Goal: Task Accomplishment & Management: Complete application form

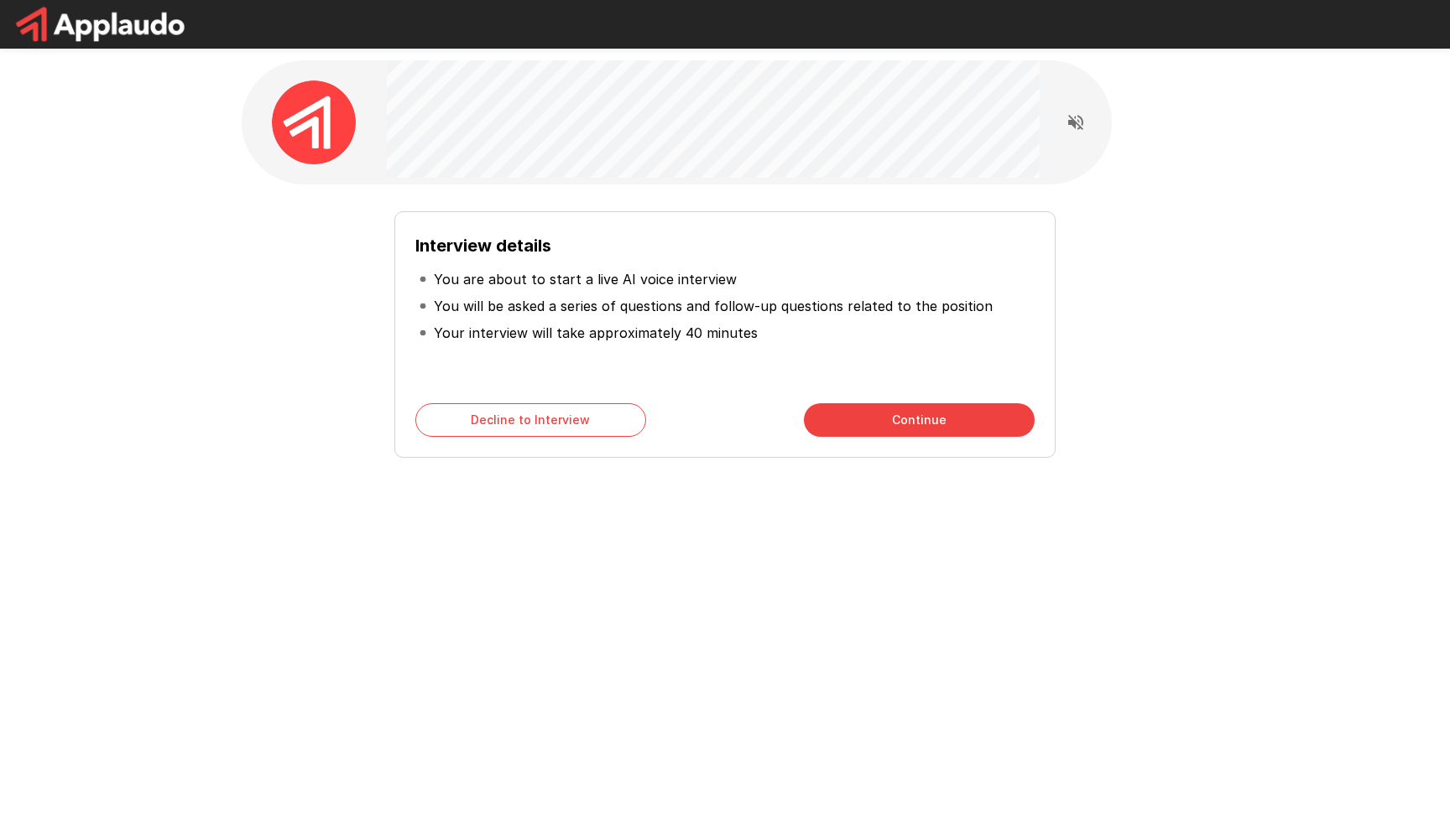
click at [826, 422] on button "Continue" at bounding box center [919, 420] width 231 height 34
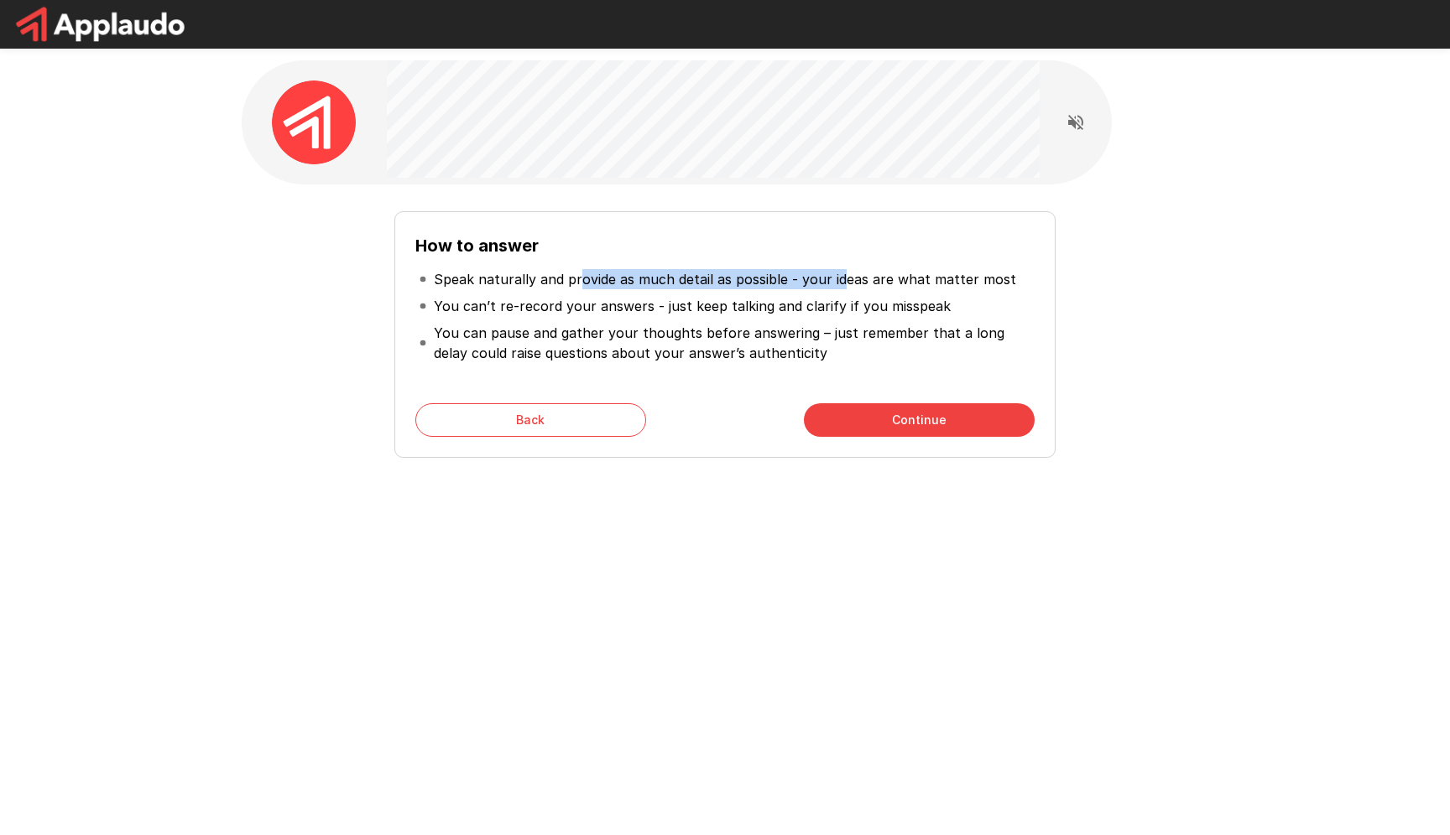
drag, startPoint x: 574, startPoint y: 278, endPoint x: 837, endPoint y: 287, distance: 263.6
click at [837, 287] on p "Speak naturally and provide as much detail as possible - your ideas are what ma…" at bounding box center [725, 279] width 582 height 20
click at [966, 274] on p "Speak naturally and provide as much detail as possible - your ideas are what ma…" at bounding box center [725, 279] width 582 height 20
drag, startPoint x: 684, startPoint y: 299, endPoint x: 901, endPoint y: 305, distance: 216.5
click at [901, 305] on p "You can’t re-record your answers - just keep talking and clarify if you misspeak" at bounding box center [692, 306] width 517 height 20
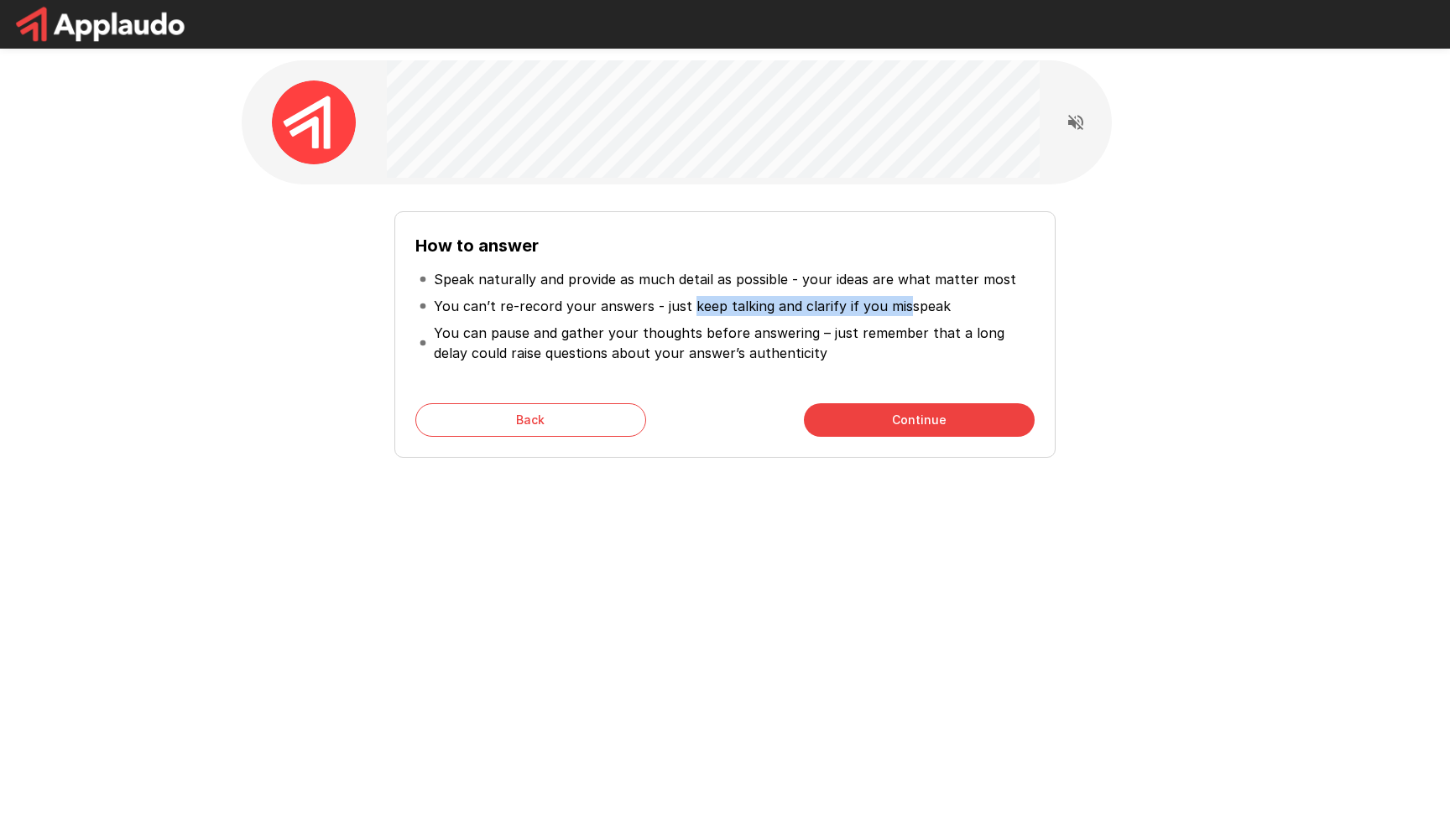
click at [901, 305] on p "You can’t re-record your answers - just keep talking and clarify if you misspeak" at bounding box center [692, 306] width 517 height 20
click at [862, 427] on button "Continue" at bounding box center [919, 420] width 231 height 34
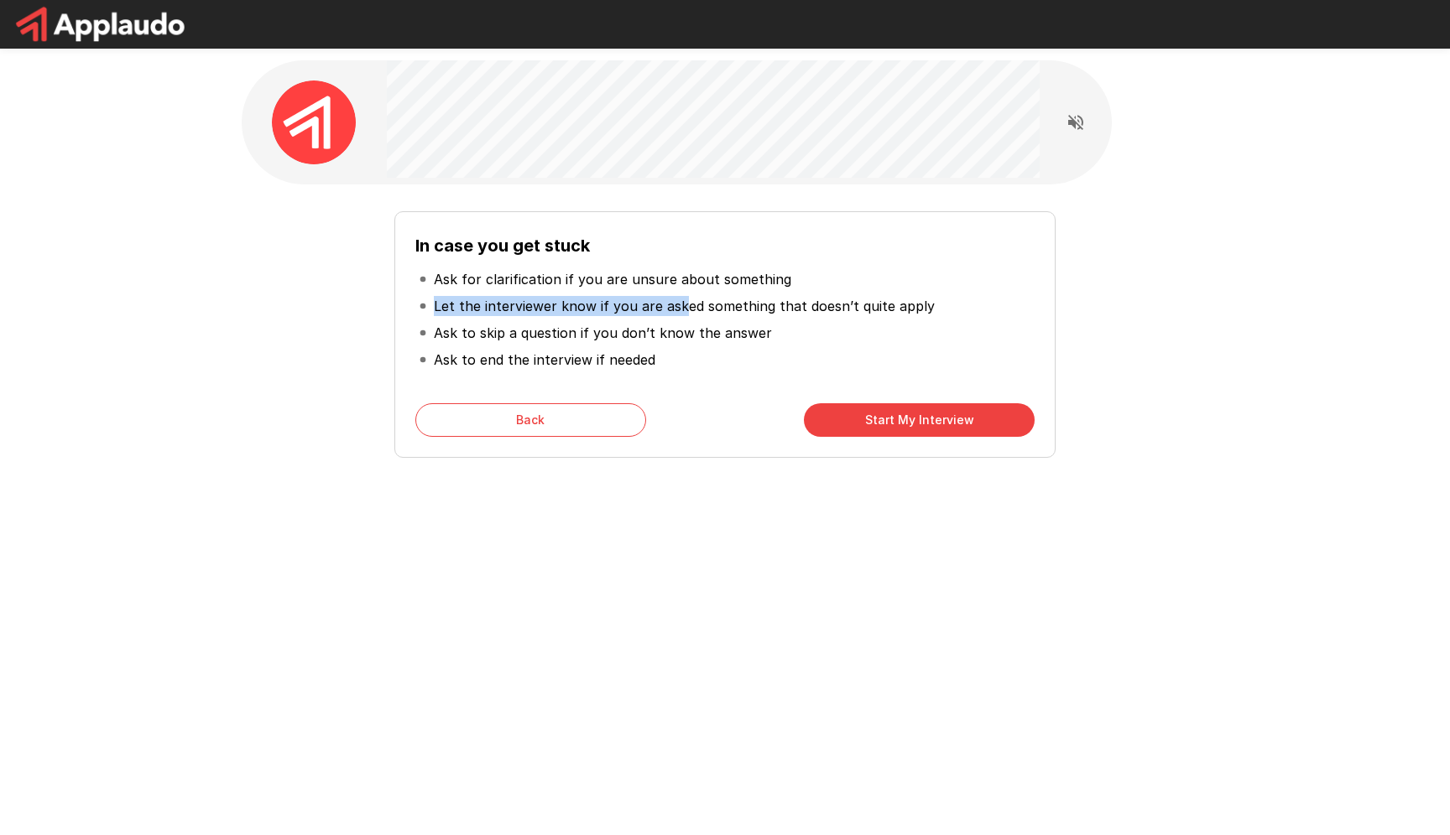
drag, startPoint x: 506, startPoint y: 279, endPoint x: 680, endPoint y: 305, distance: 176.3
click at [680, 305] on ul "Ask for clarification if you are unsure about something Let the interviewer kno…" at bounding box center [724, 319] width 619 height 121
click at [680, 304] on p "Let the interviewer know if you are asked something that doesn’t quite apply" at bounding box center [684, 306] width 501 height 20
click at [882, 434] on button "Start My Interview" at bounding box center [919, 420] width 231 height 34
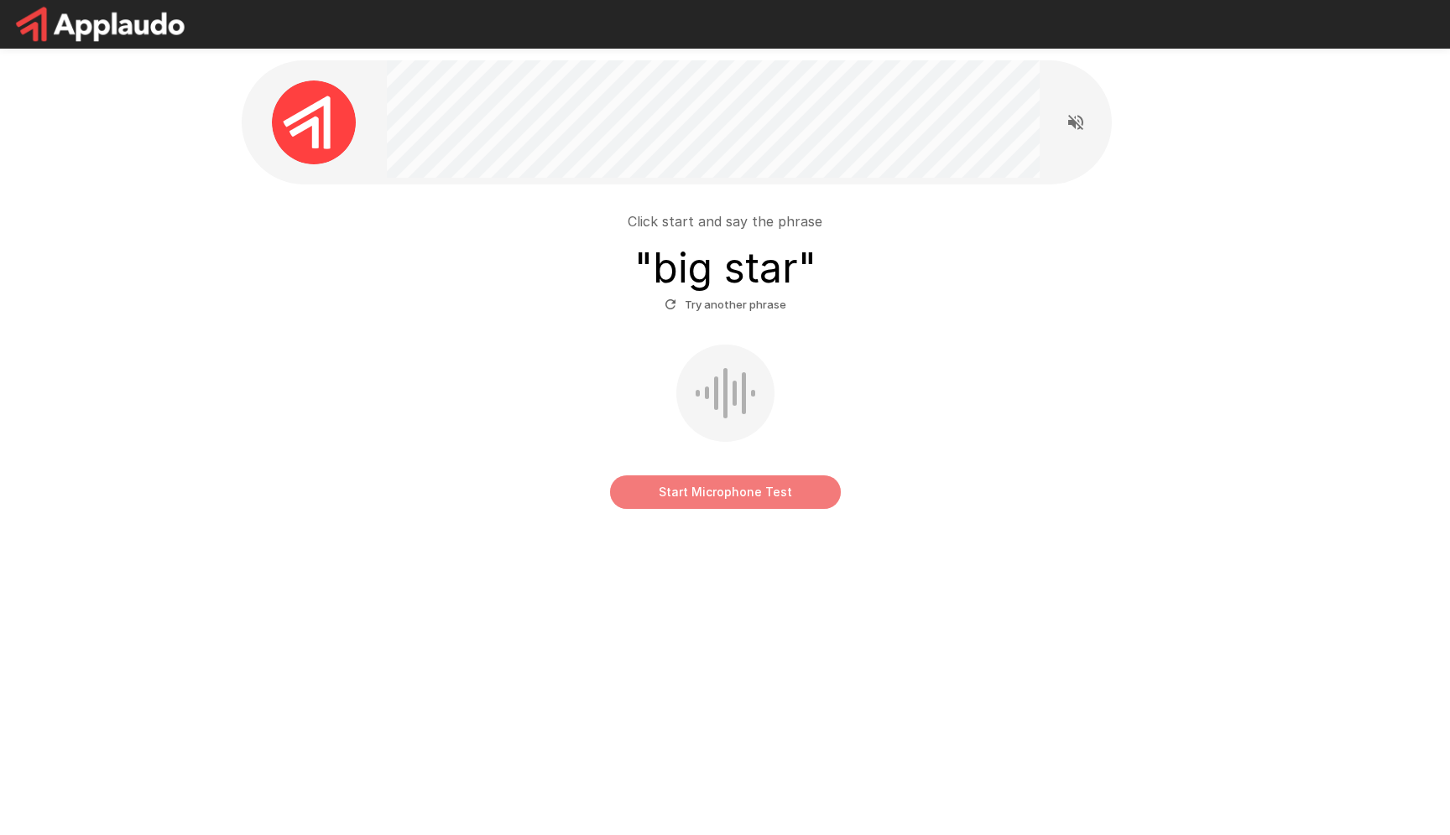
click at [778, 485] on button "Start Microphone Test" at bounding box center [725, 493] width 231 height 34
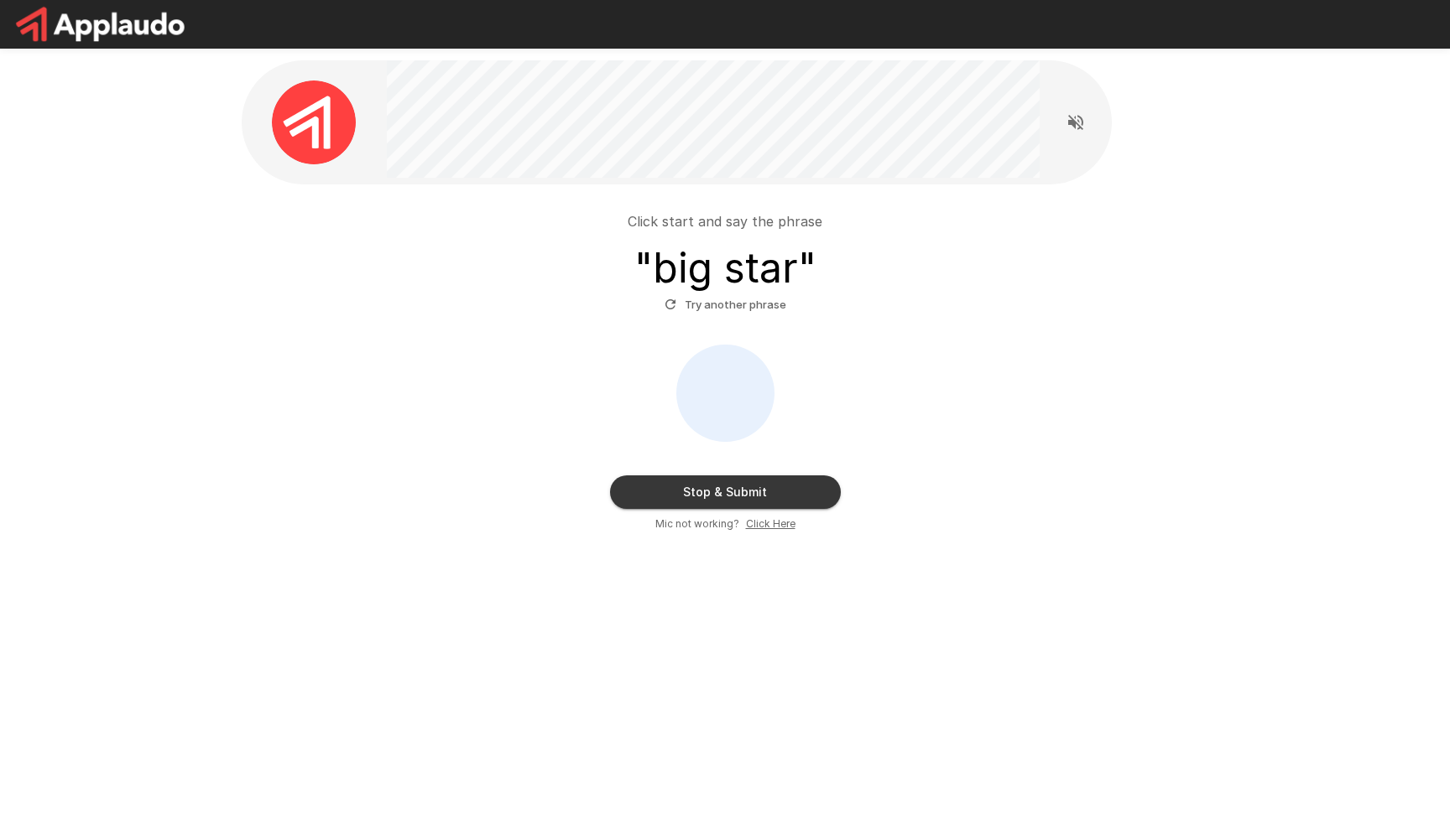
click at [719, 481] on button "Stop & Submit" at bounding box center [725, 493] width 231 height 34
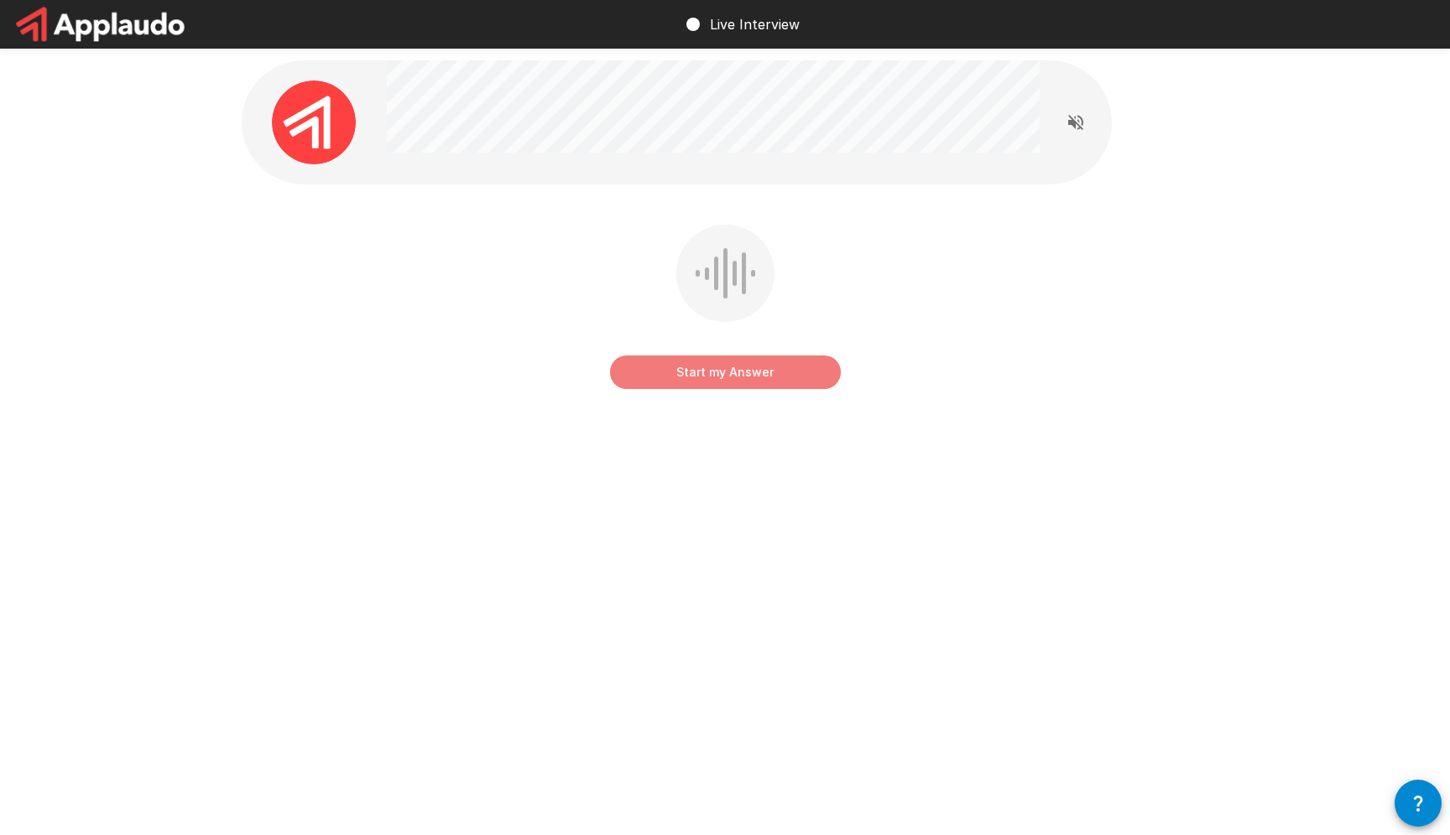
click at [753, 384] on button "Start my Answer" at bounding box center [725, 373] width 231 height 34
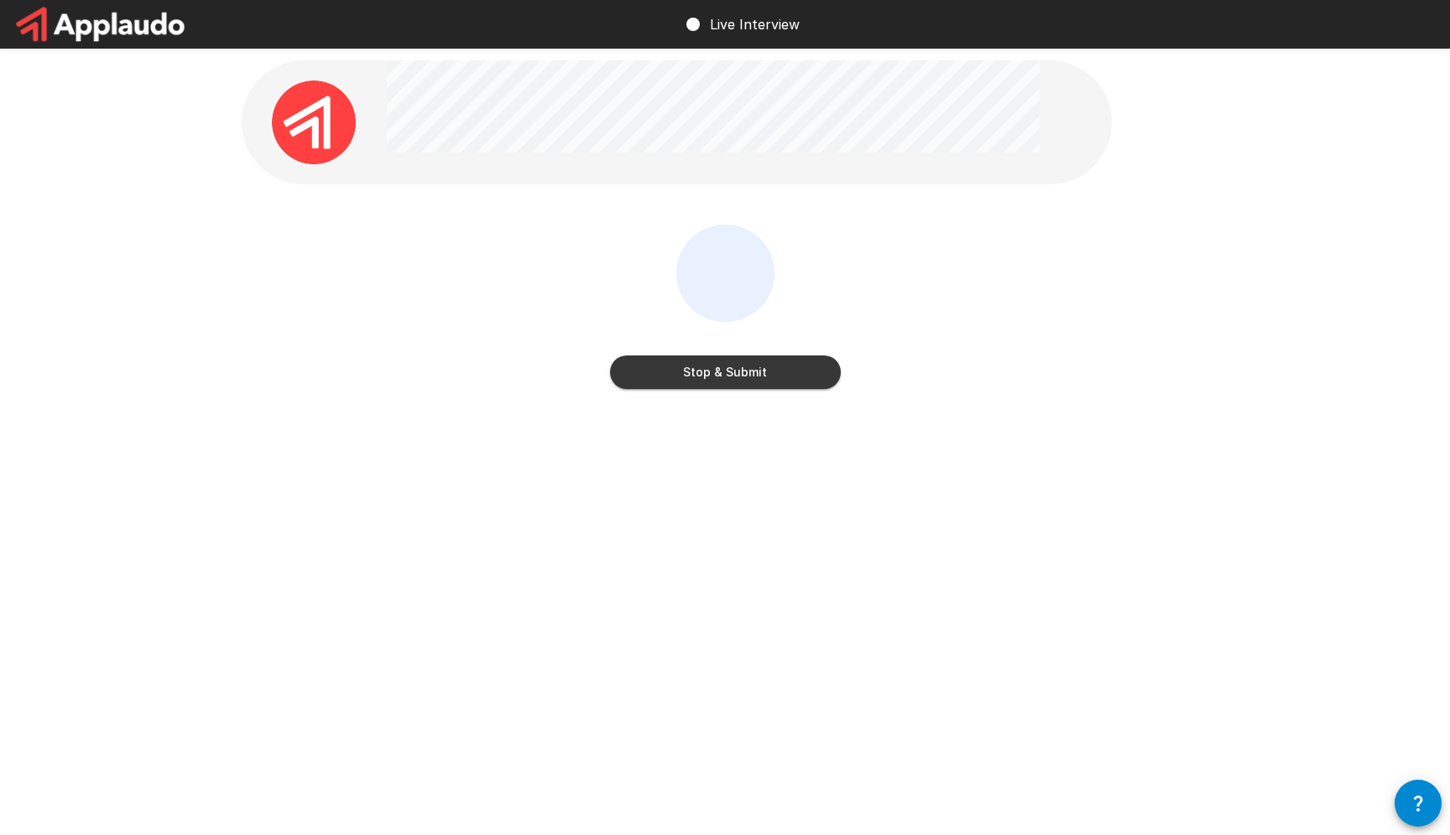
click at [753, 384] on button "Stop & Submit" at bounding box center [725, 373] width 231 height 34
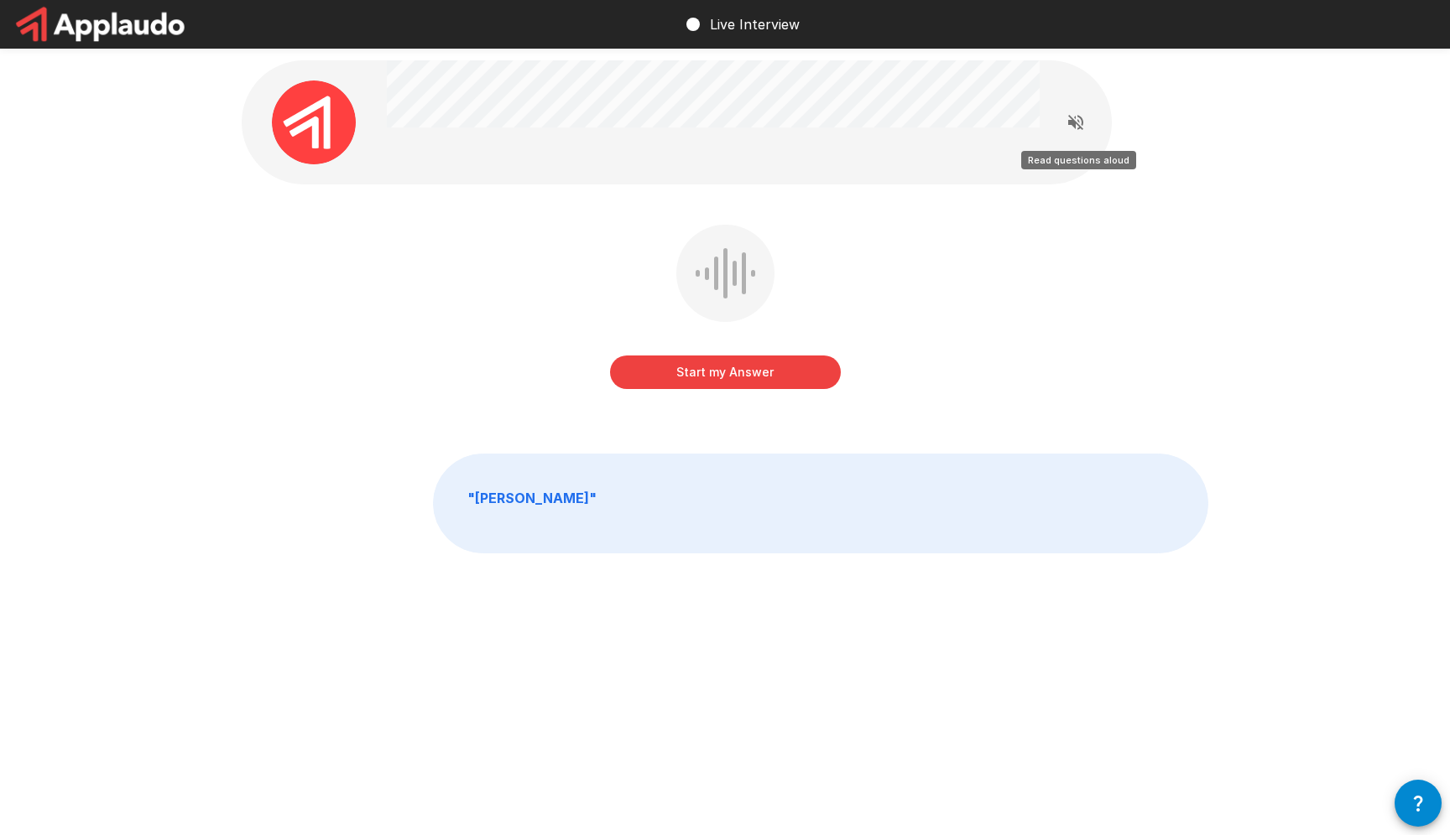
click at [1066, 126] on icon "Read questions aloud" at bounding box center [1075, 122] width 20 height 20
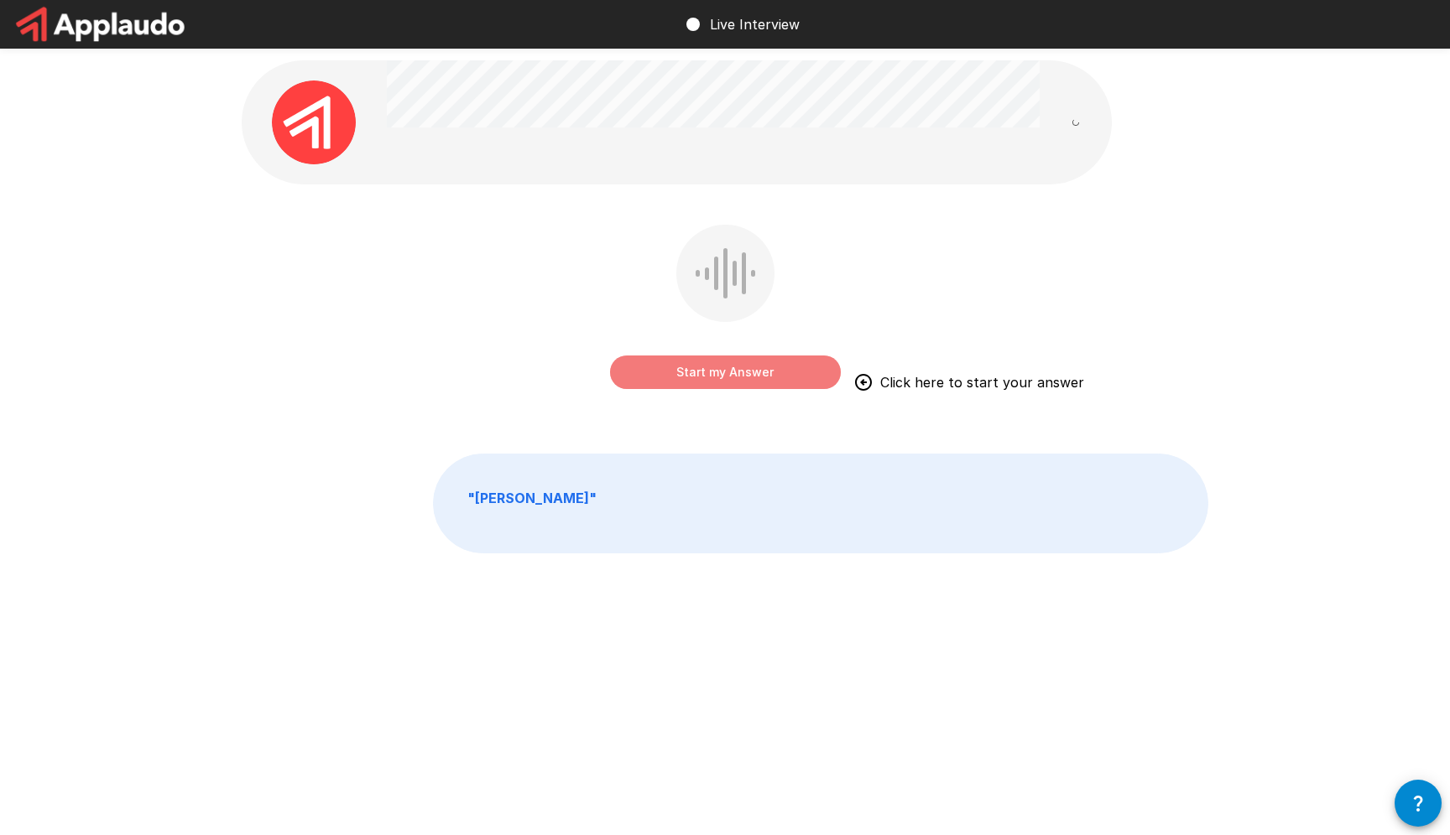
click at [727, 379] on button "Start my Answer" at bounding box center [725, 373] width 231 height 34
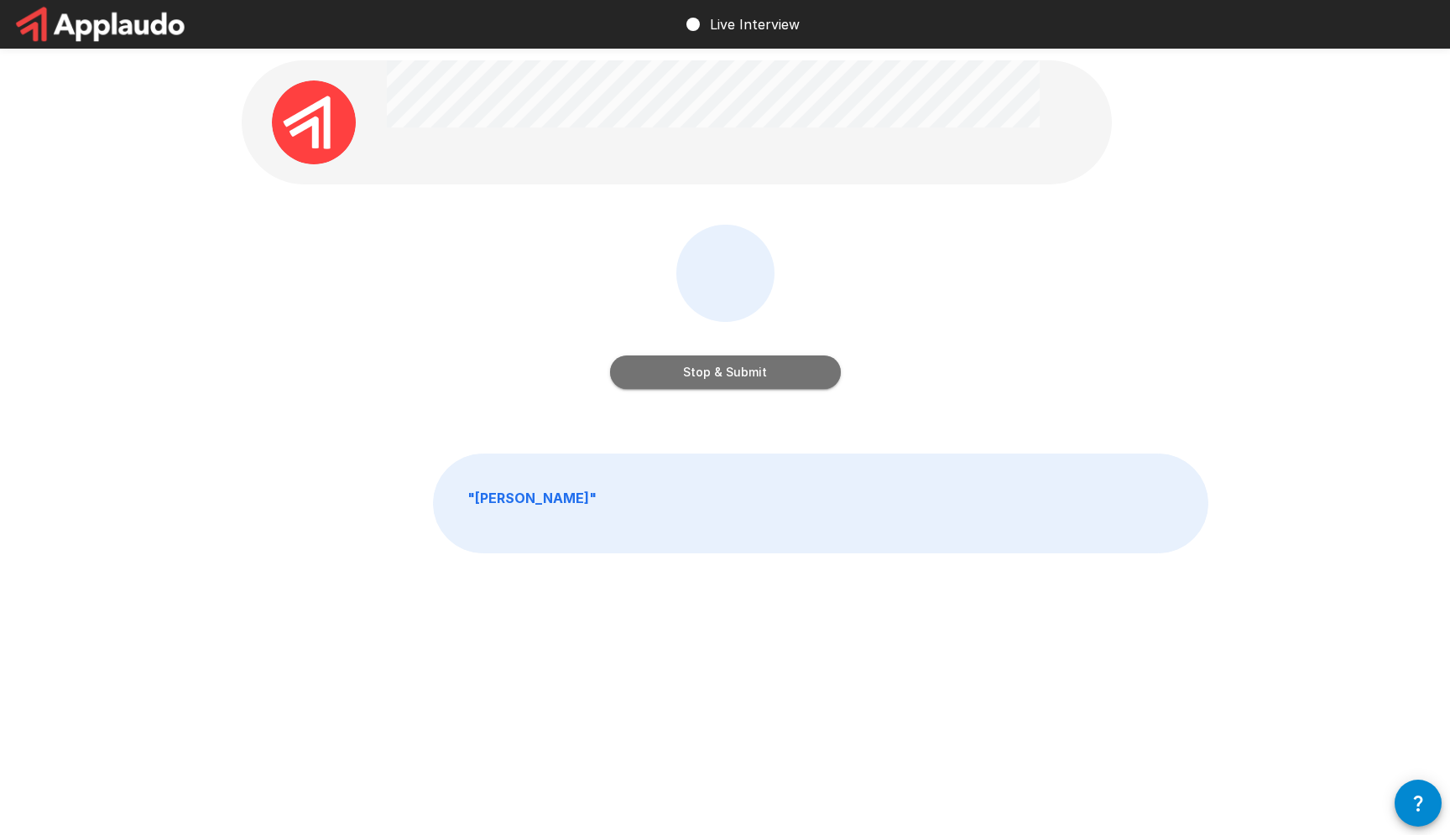
click at [727, 379] on button "Stop & Submit" at bounding box center [725, 373] width 231 height 34
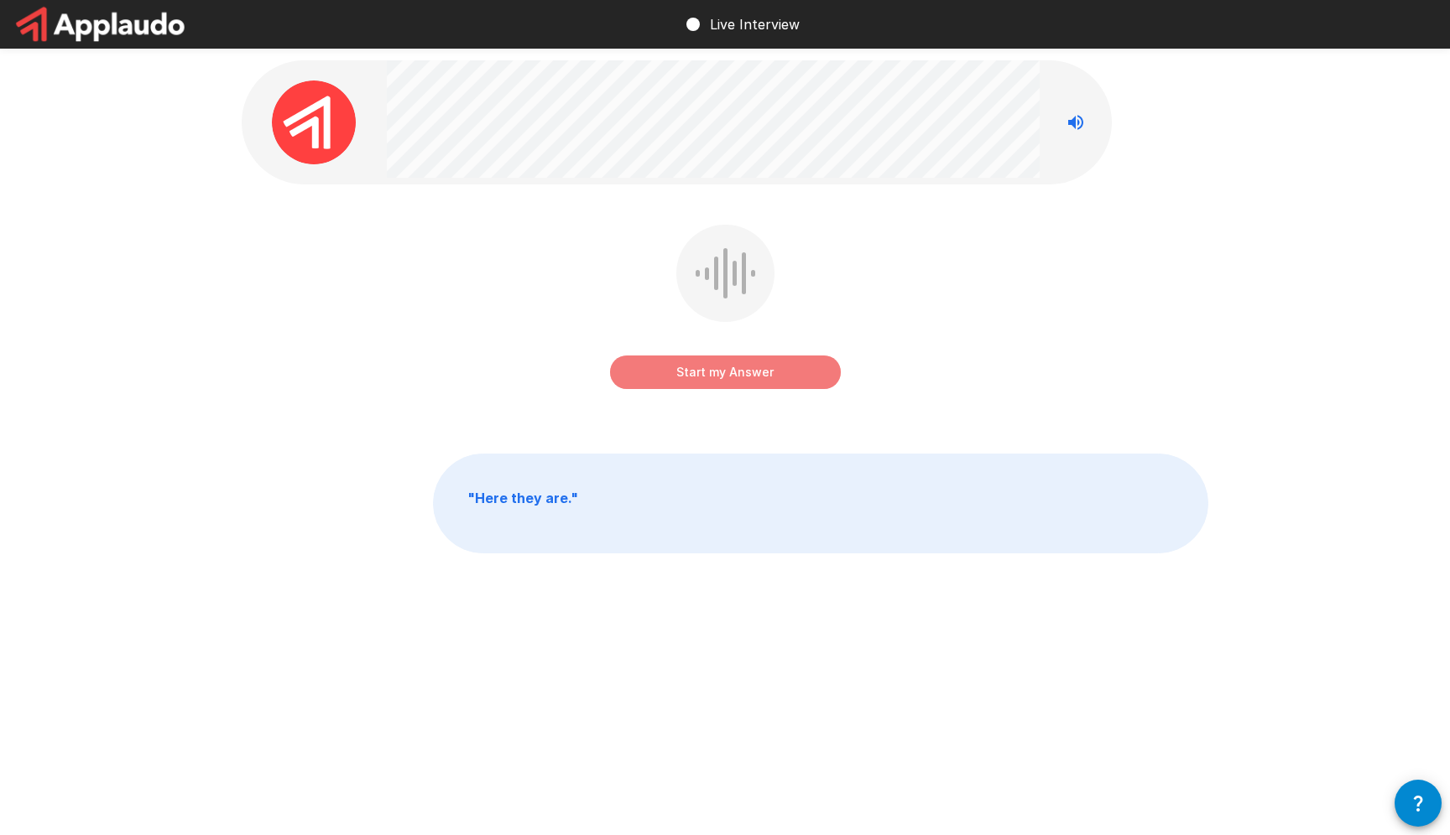
click at [773, 380] on button "Start my Answer" at bounding box center [725, 373] width 231 height 34
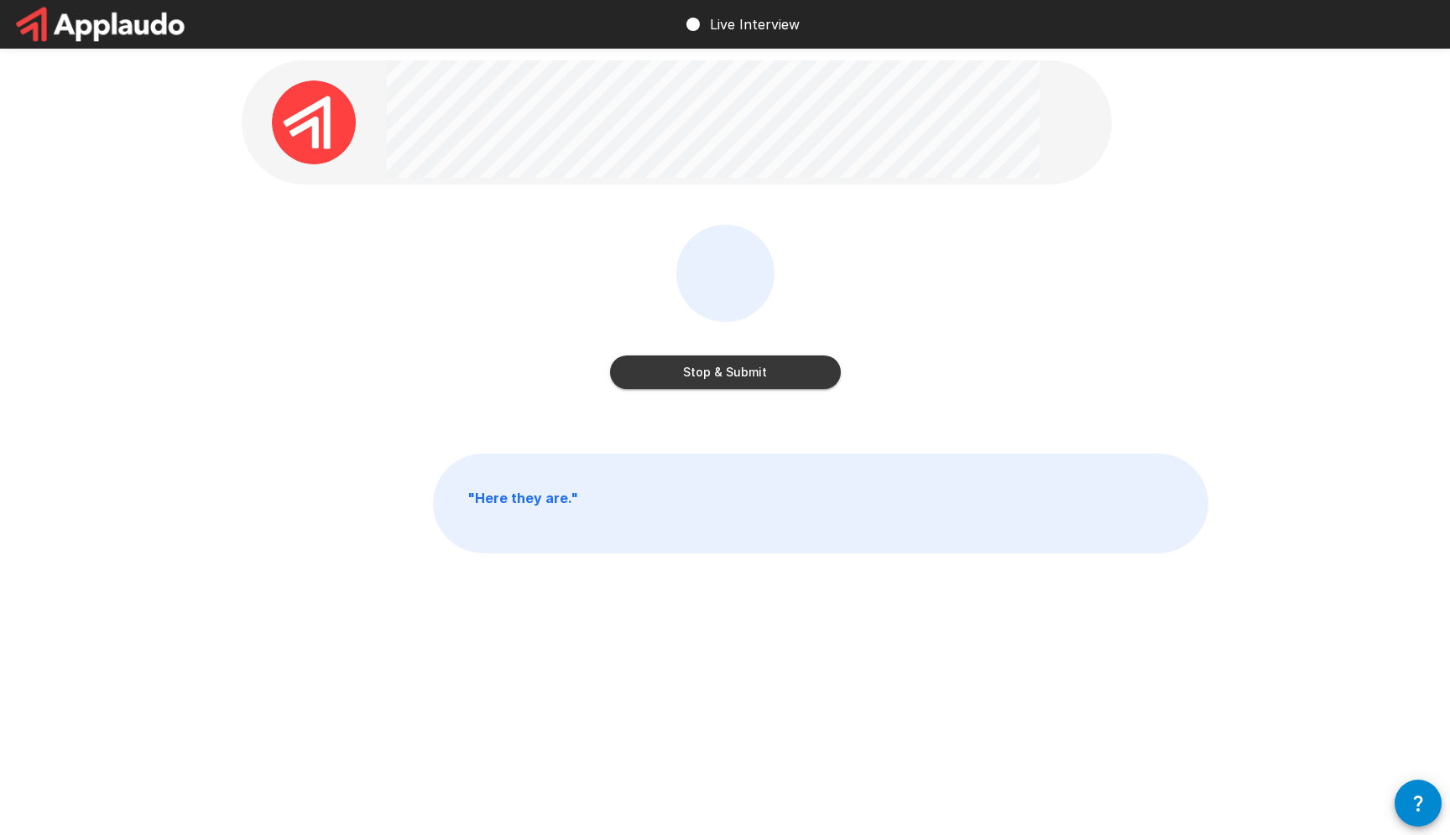
click at [759, 367] on button "Stop & Submit" at bounding box center [725, 373] width 231 height 34
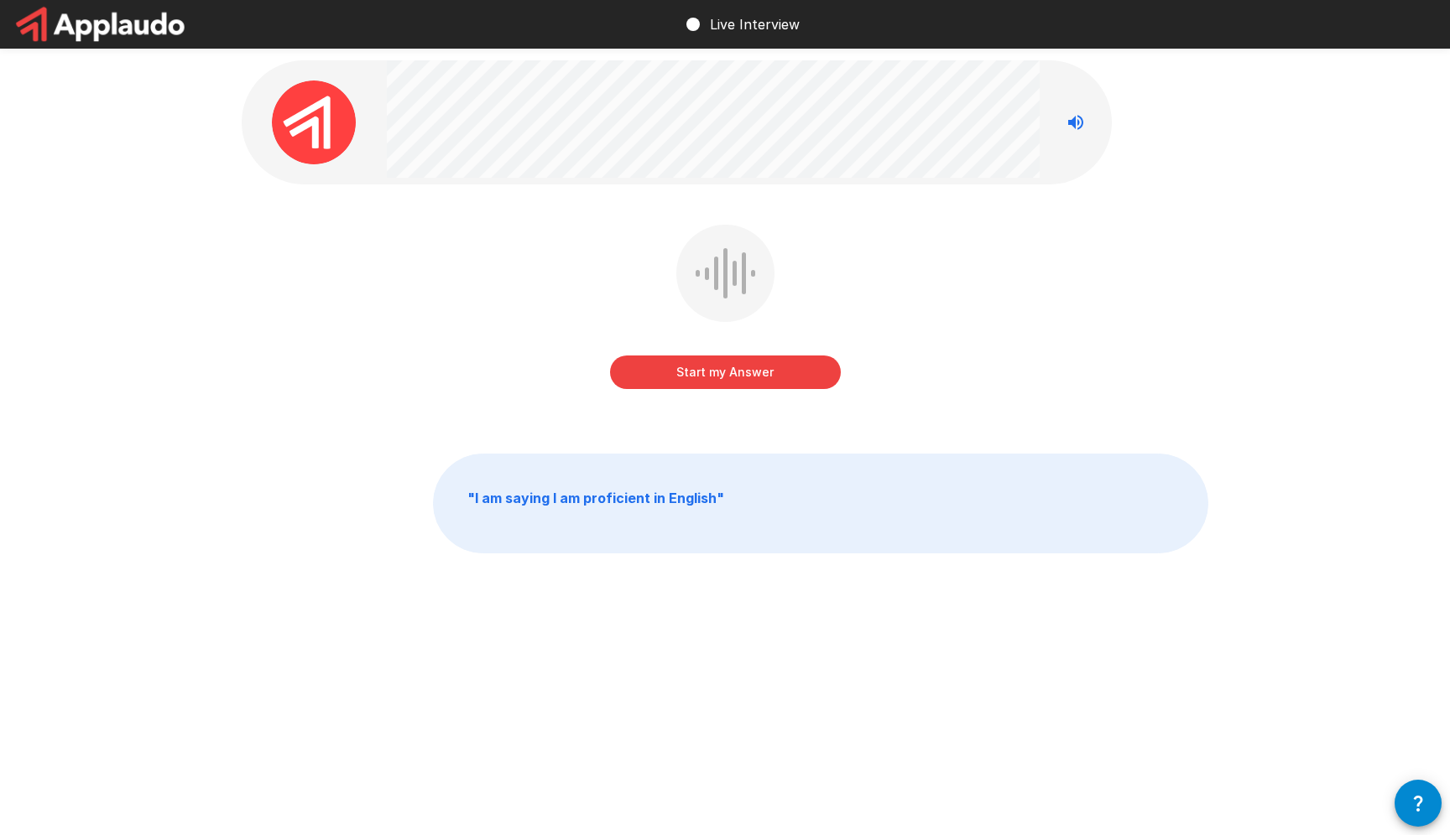
click at [779, 374] on button "Start my Answer" at bounding box center [725, 373] width 231 height 34
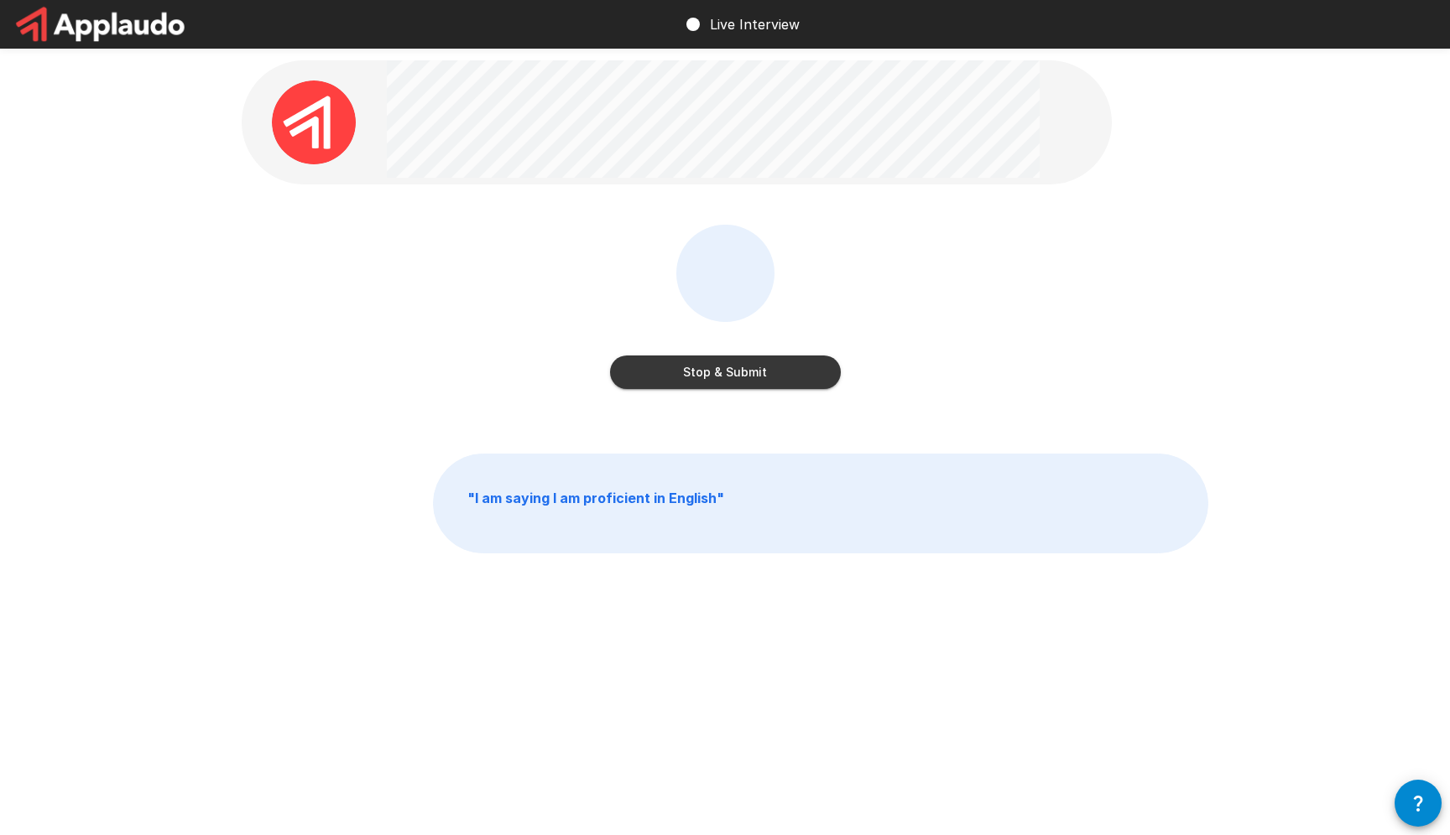
click at [759, 367] on button "Stop & Submit" at bounding box center [725, 373] width 231 height 34
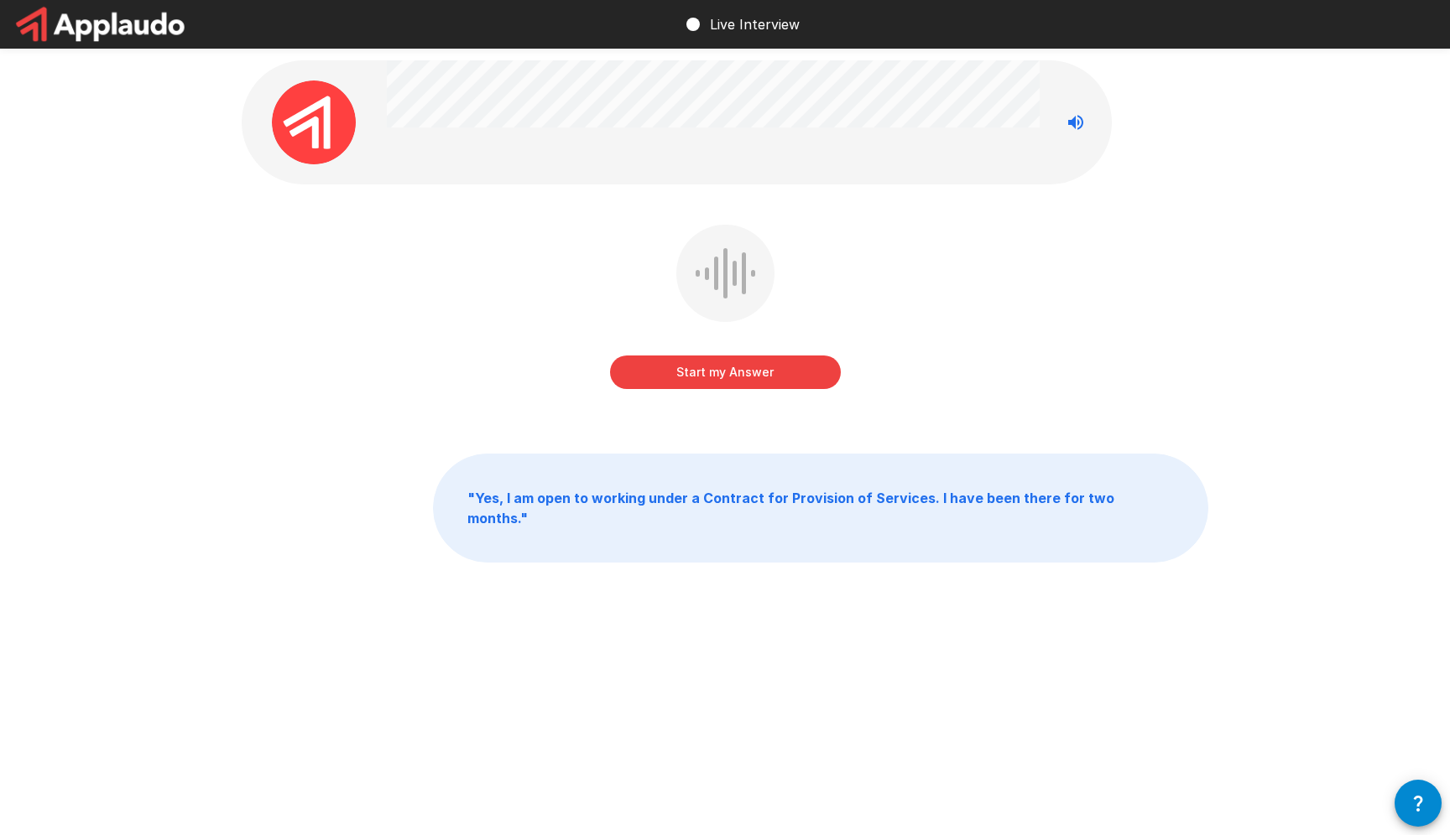
click at [779, 372] on button "Start my Answer" at bounding box center [725, 373] width 231 height 34
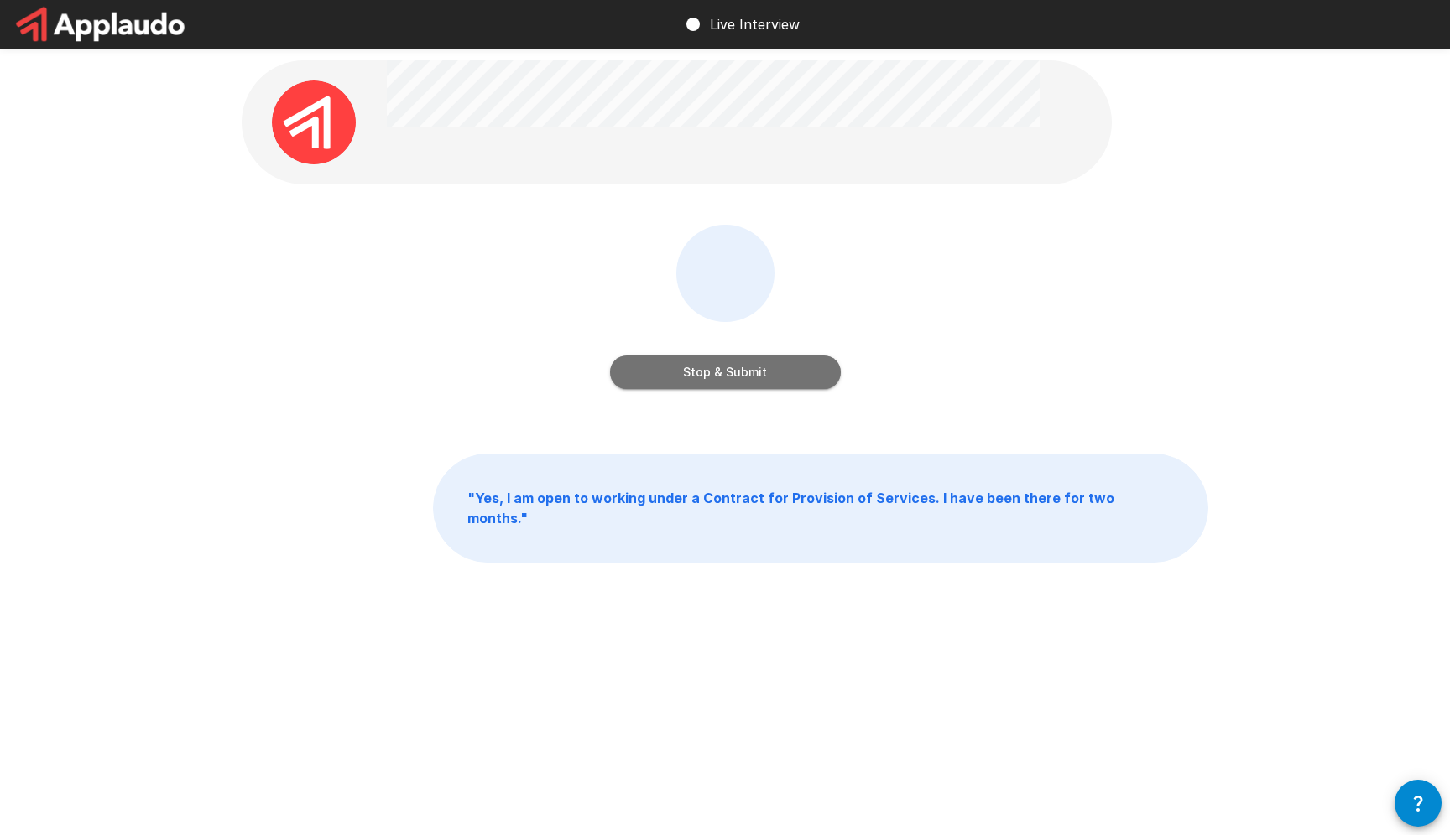
click at [747, 373] on button "Stop & Submit" at bounding box center [725, 373] width 231 height 34
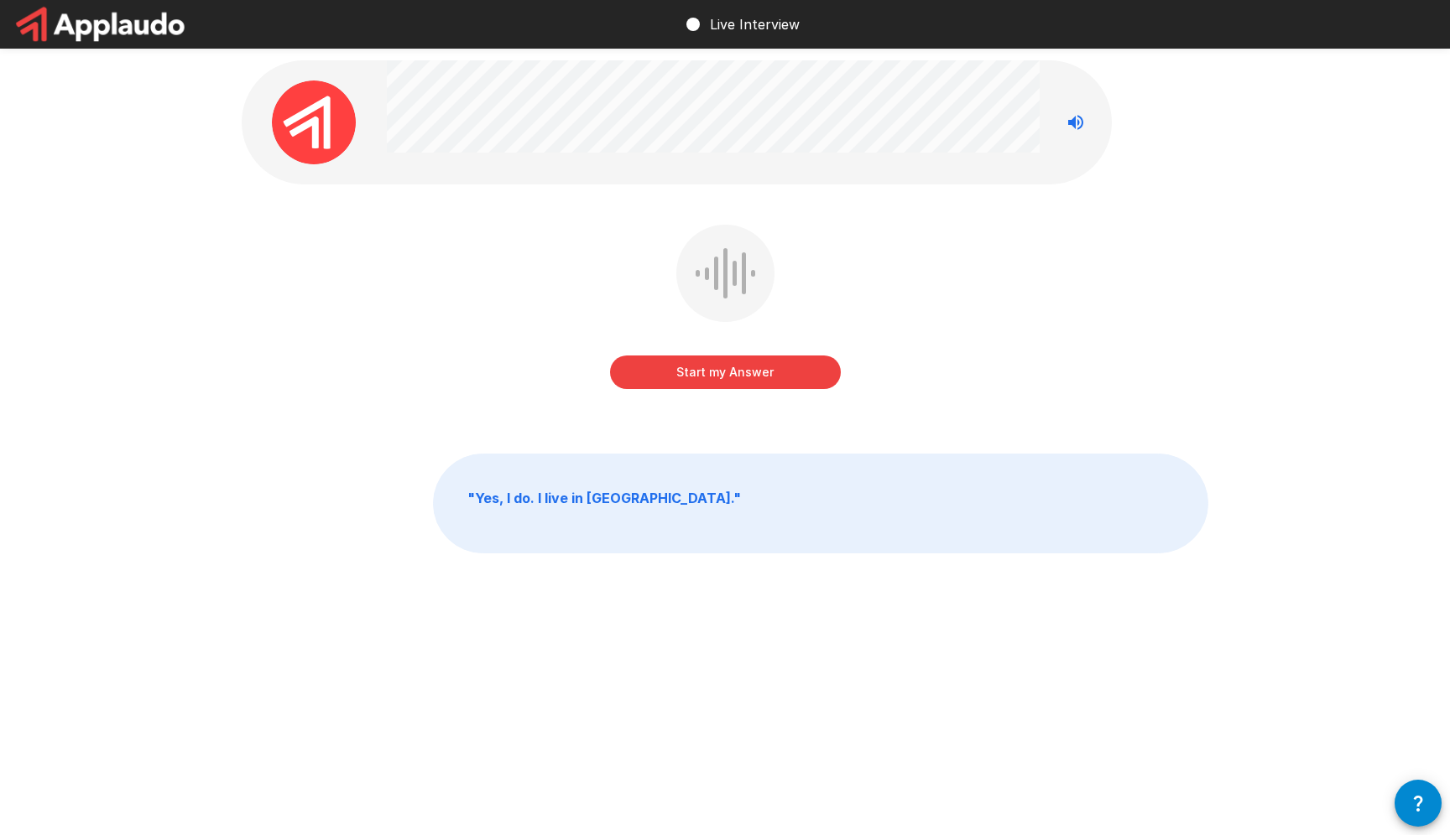
click at [723, 372] on button "Start my Answer" at bounding box center [725, 373] width 231 height 34
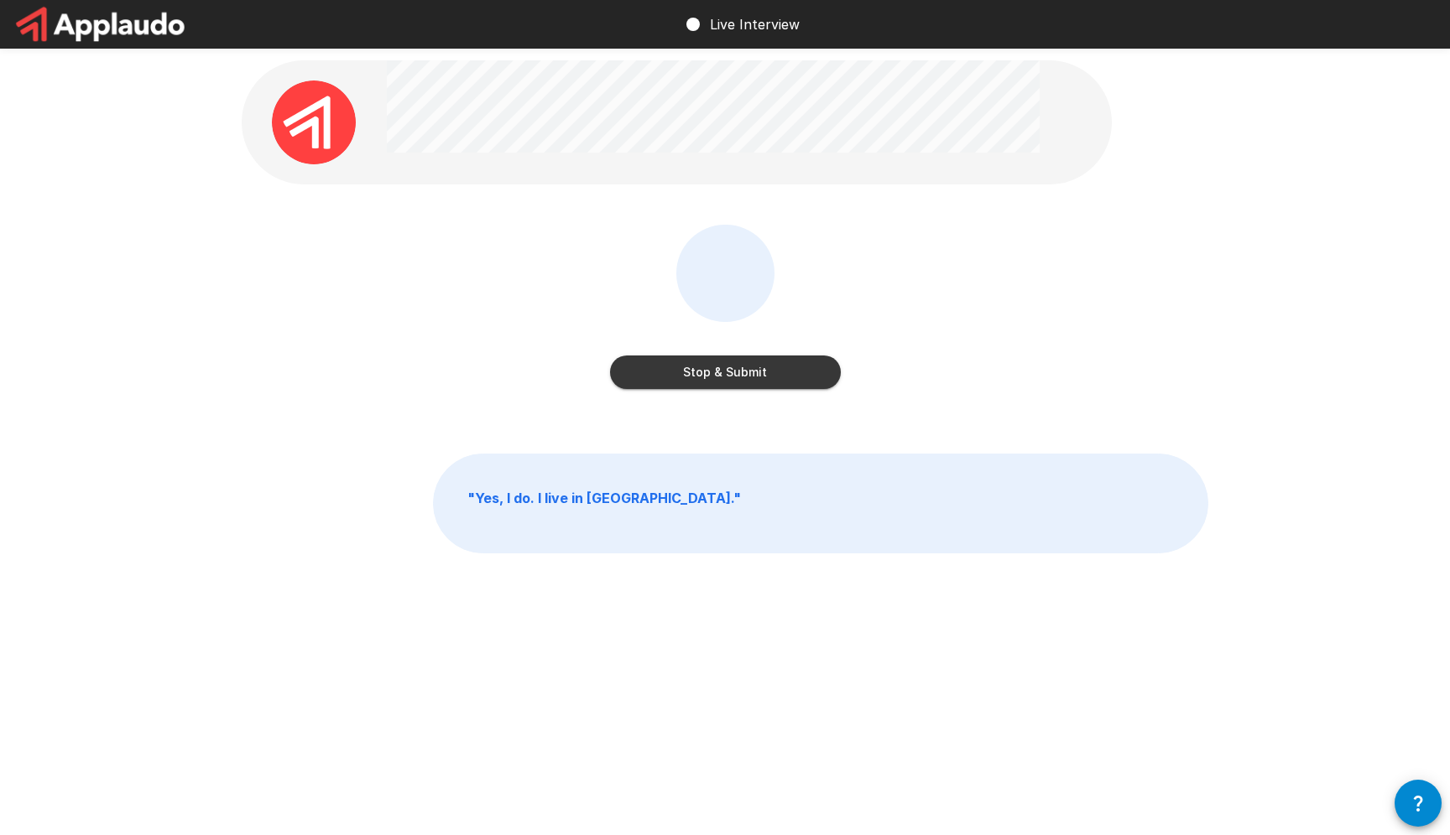
click at [750, 383] on button "Stop & Submit" at bounding box center [725, 373] width 231 height 34
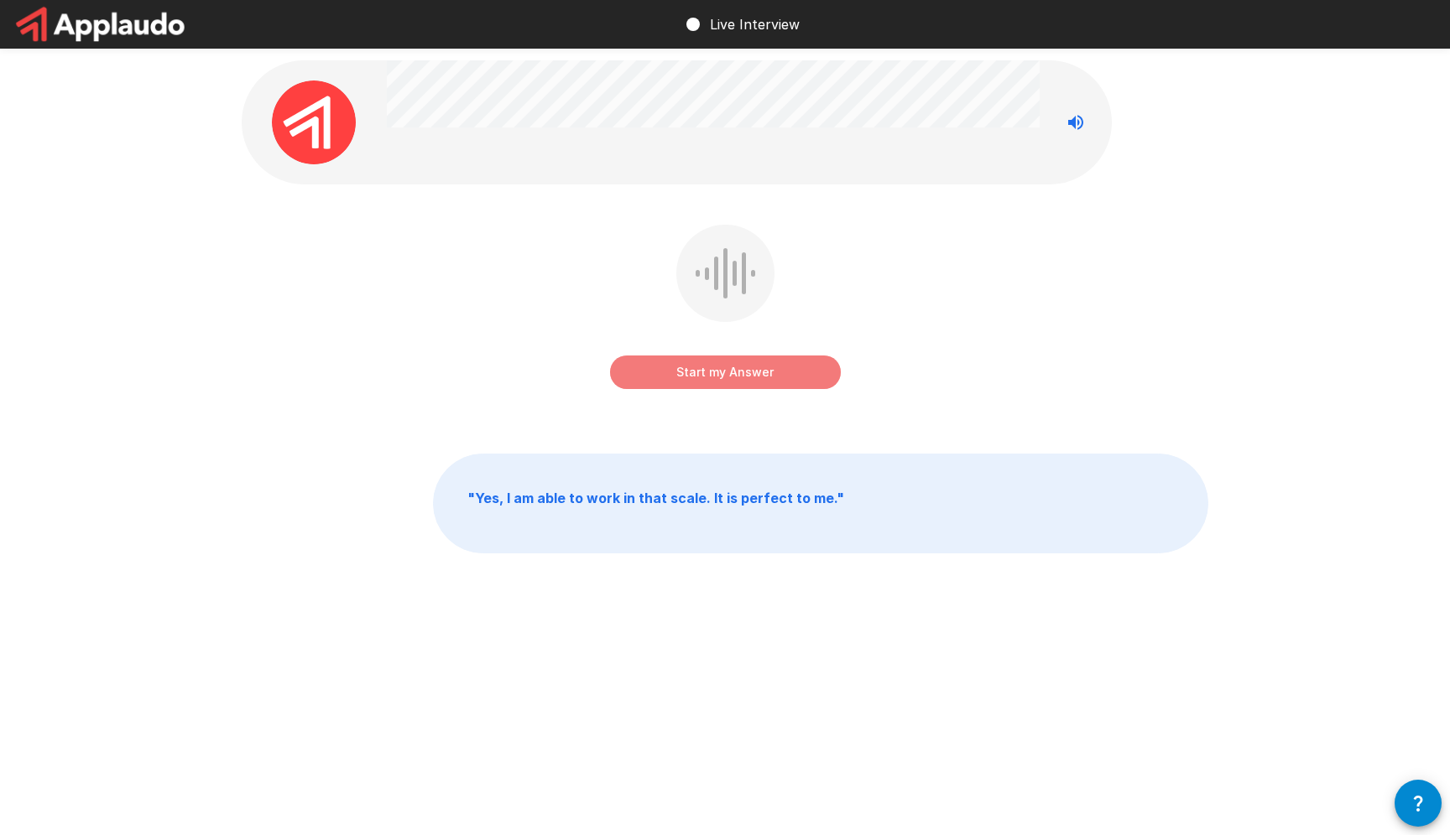
click at [742, 369] on button "Start my Answer" at bounding box center [725, 373] width 231 height 34
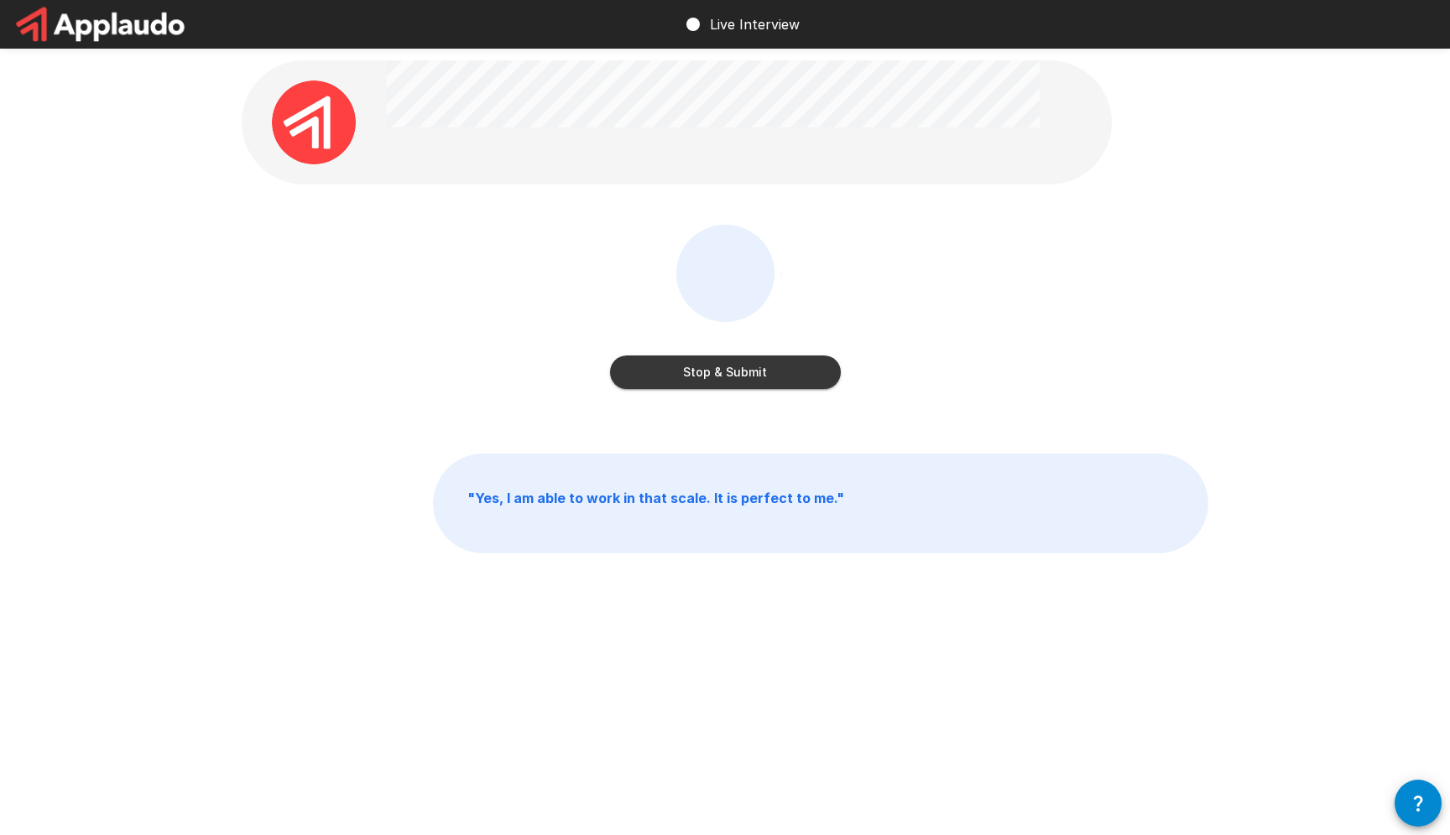
click at [772, 385] on button "Stop & Submit" at bounding box center [725, 373] width 231 height 34
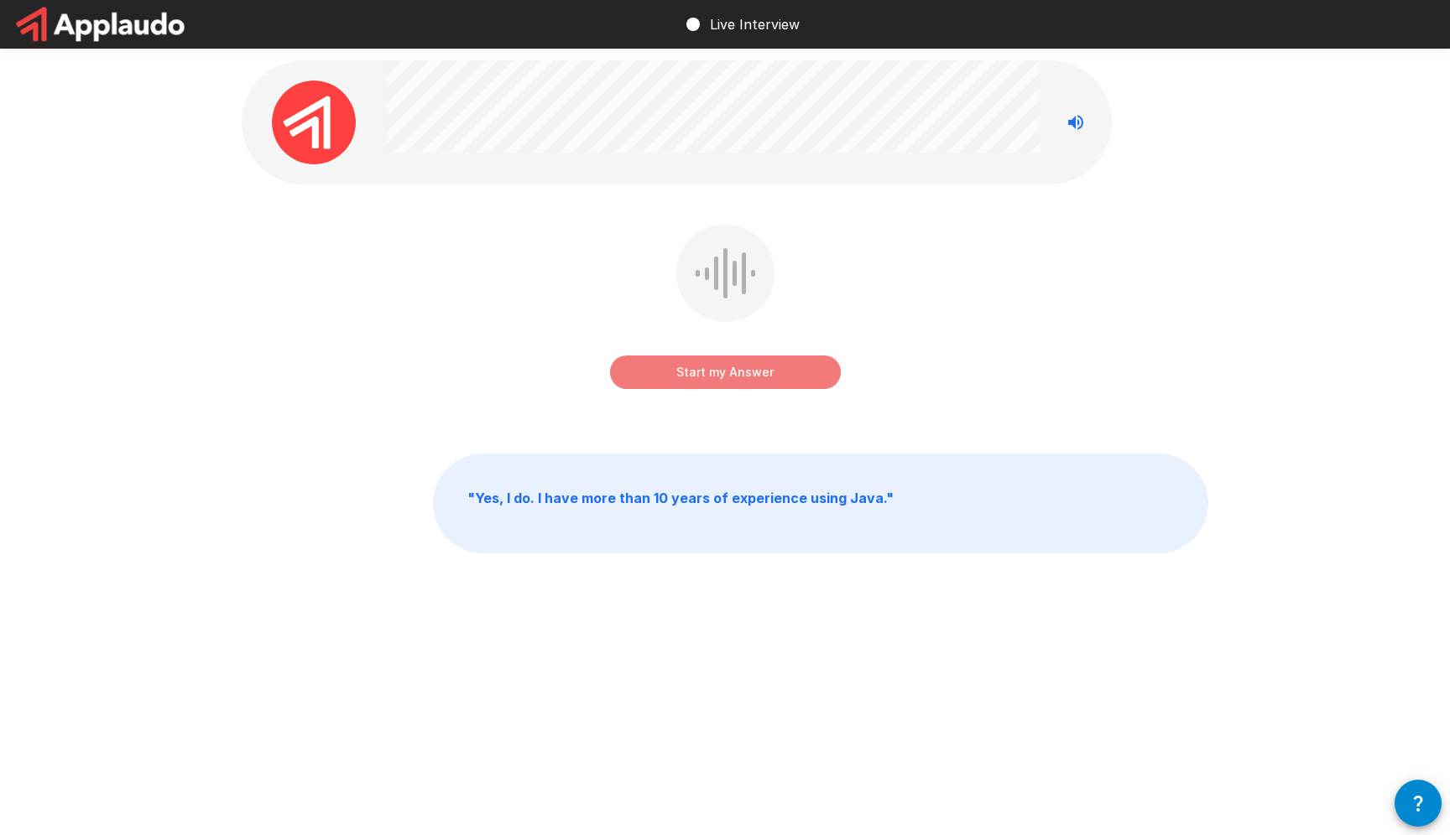
click at [742, 361] on button "Start my Answer" at bounding box center [725, 373] width 231 height 34
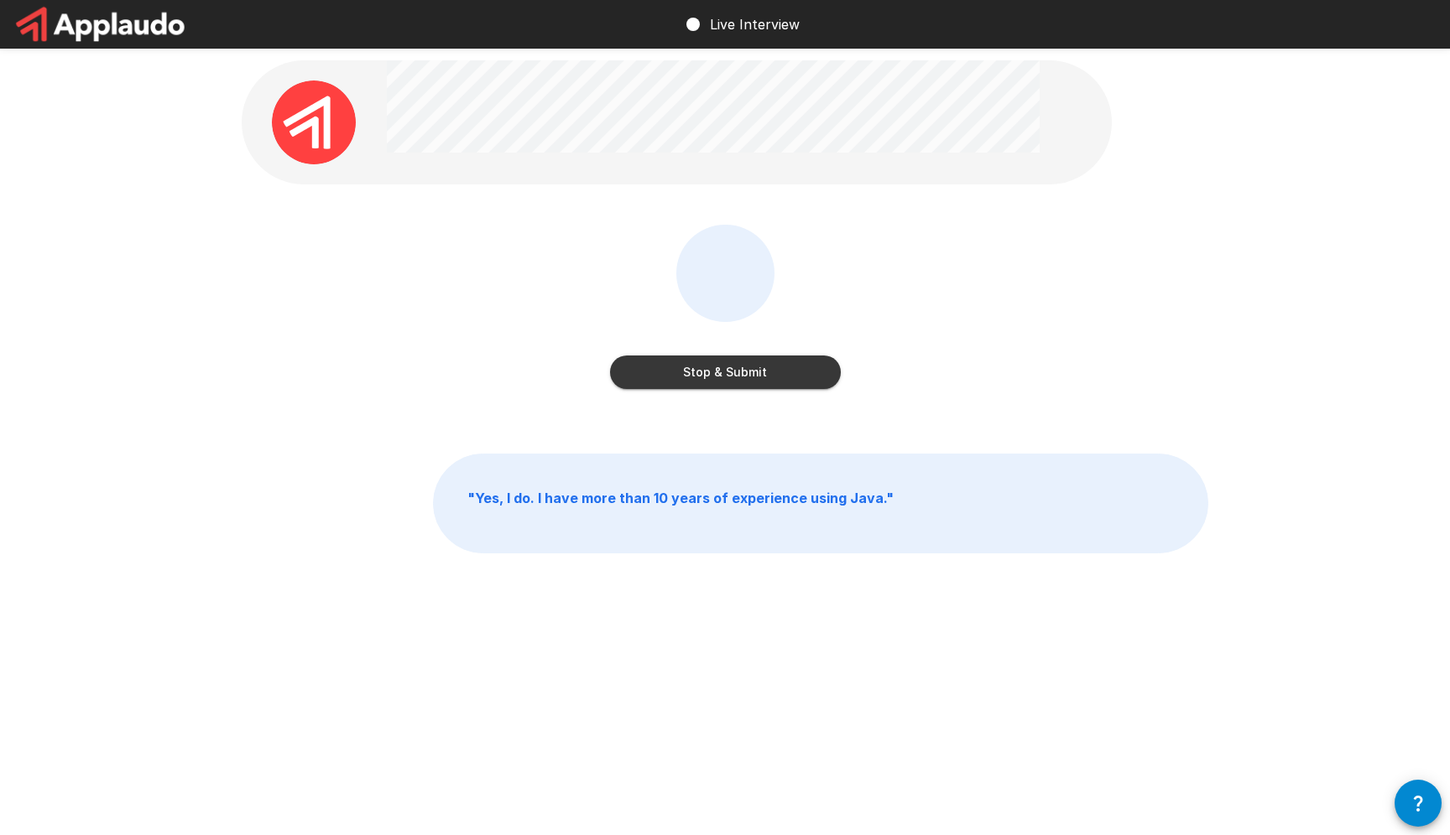
click at [738, 379] on button "Stop & Submit" at bounding box center [725, 373] width 231 height 34
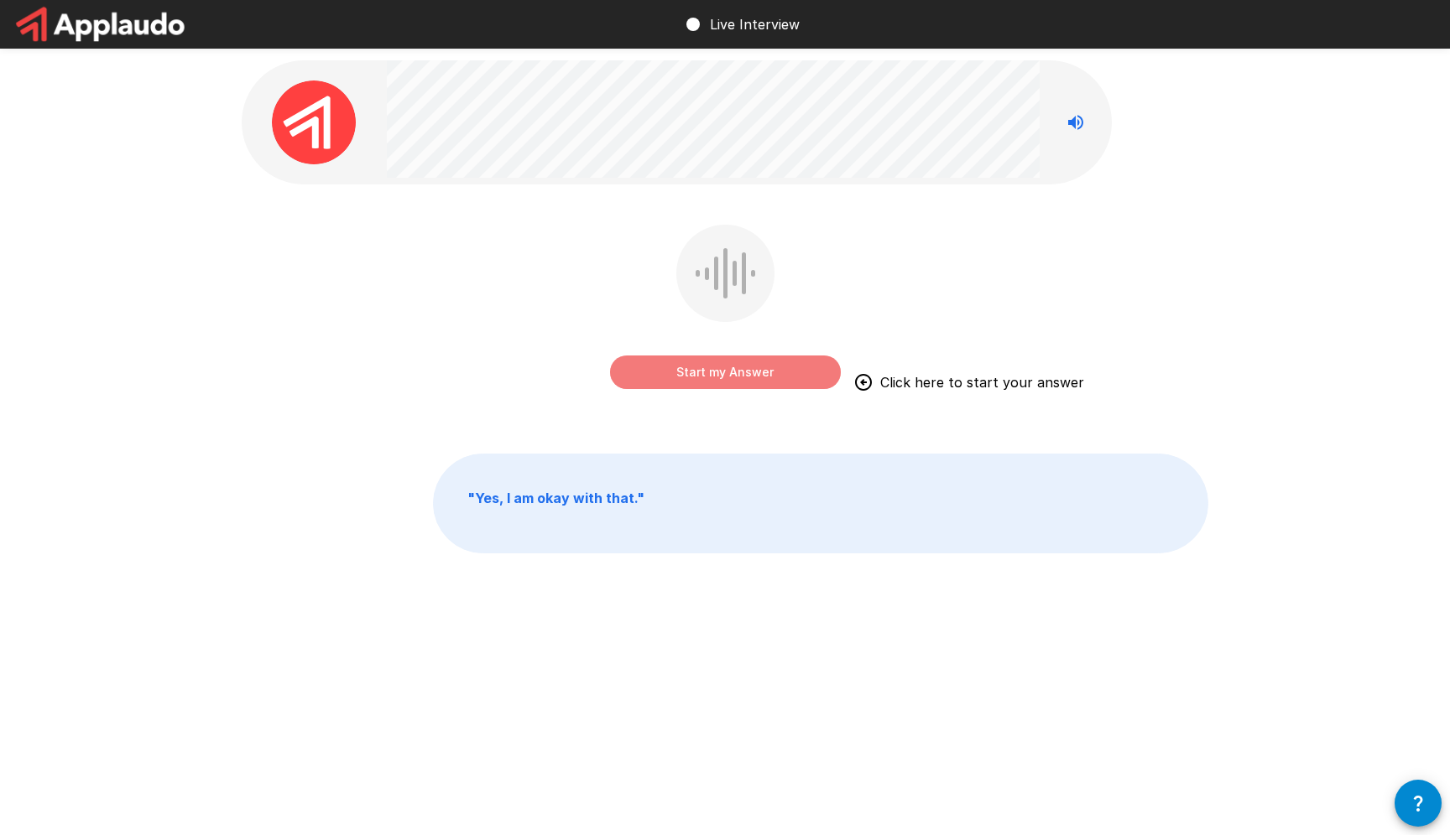
click at [705, 377] on button "Start my Answer" at bounding box center [725, 373] width 231 height 34
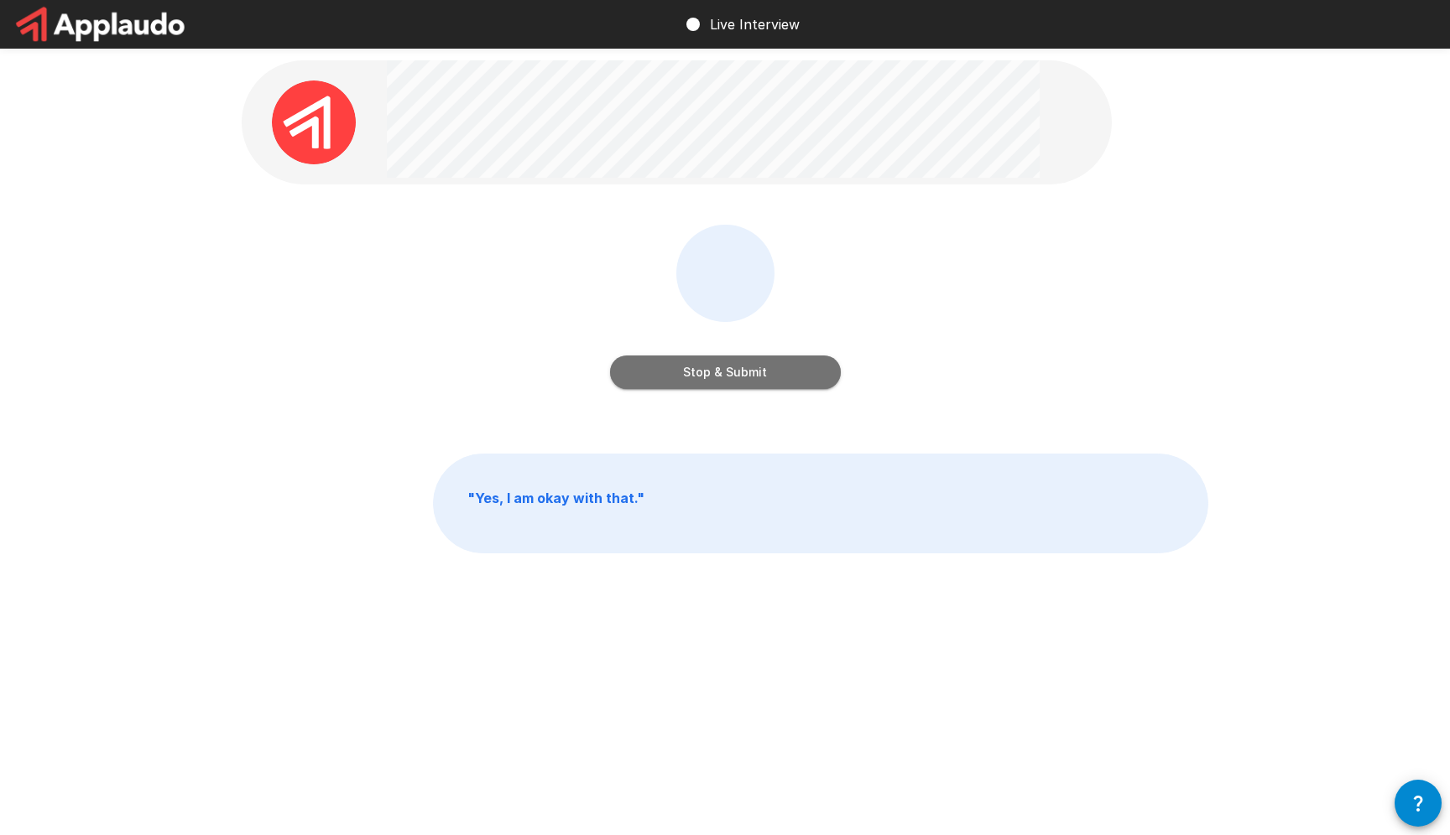
click at [706, 375] on button "Stop & Submit" at bounding box center [725, 373] width 231 height 34
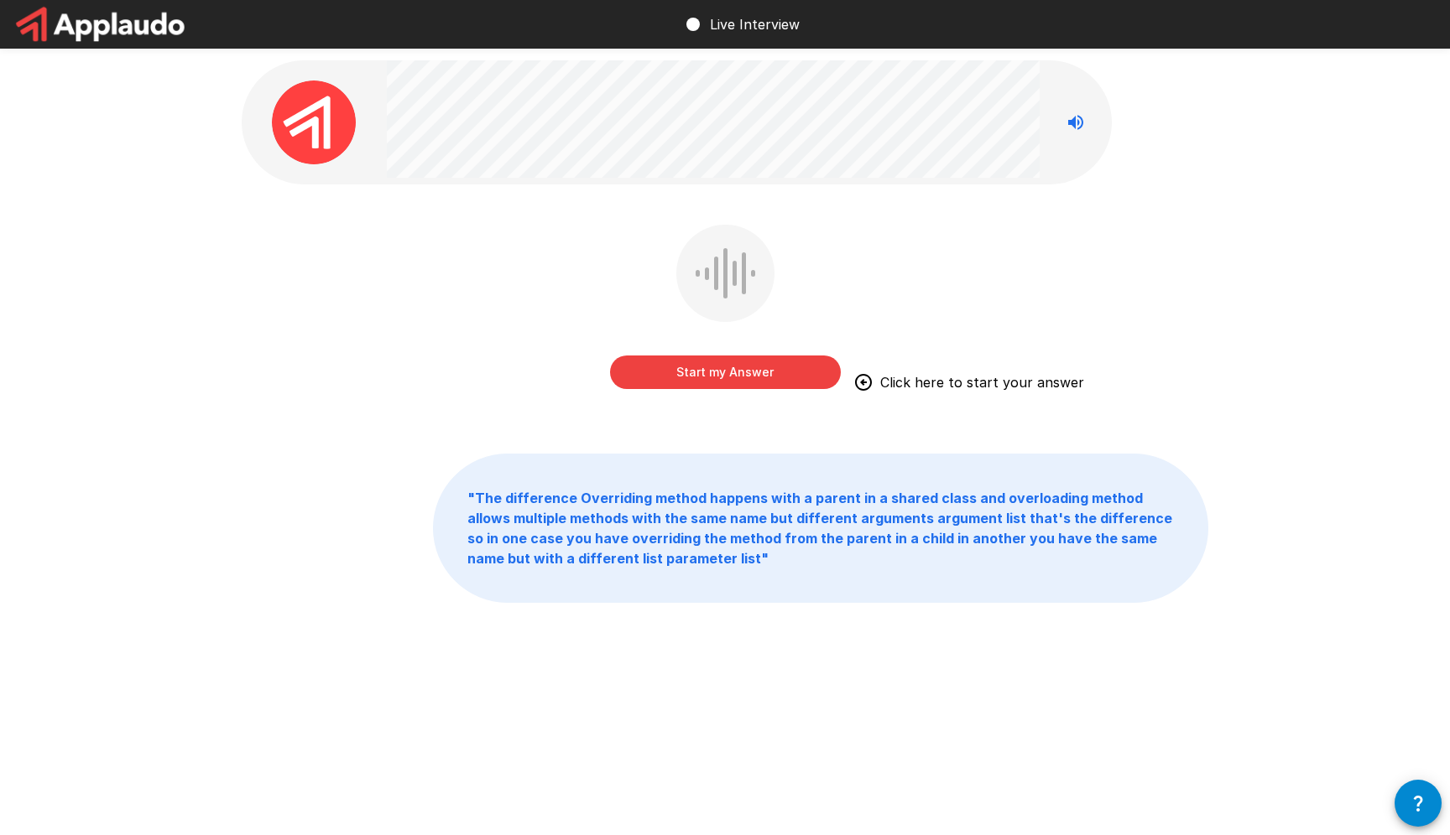
click at [776, 370] on button "Start my Answer" at bounding box center [725, 373] width 231 height 34
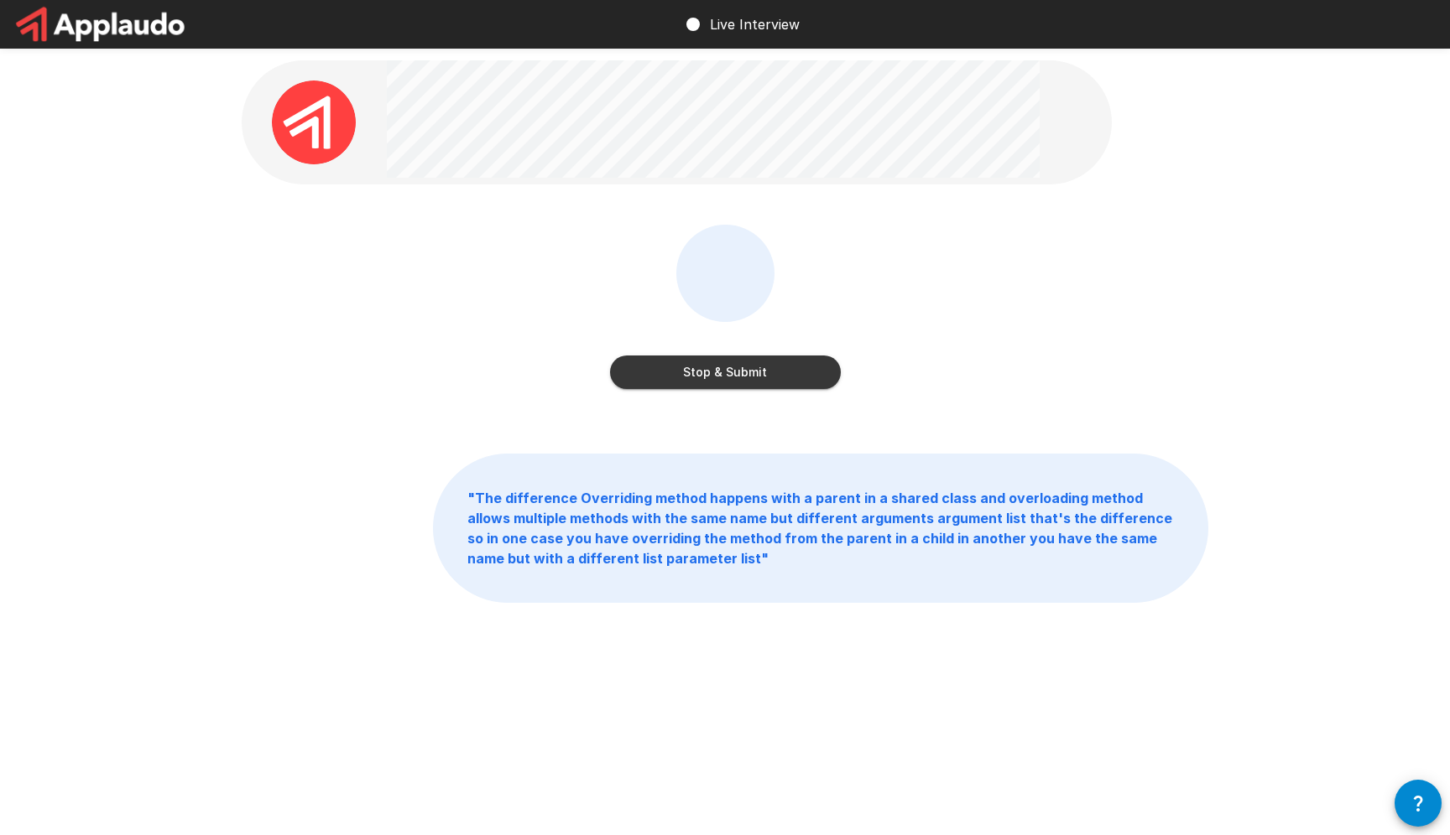
click at [509, 261] on div "Stop & Submit" at bounding box center [725, 319] width 966 height 189
click at [728, 303] on div at bounding box center [725, 273] width 98 height 97
click at [757, 367] on button "Stop & Submit" at bounding box center [725, 373] width 231 height 34
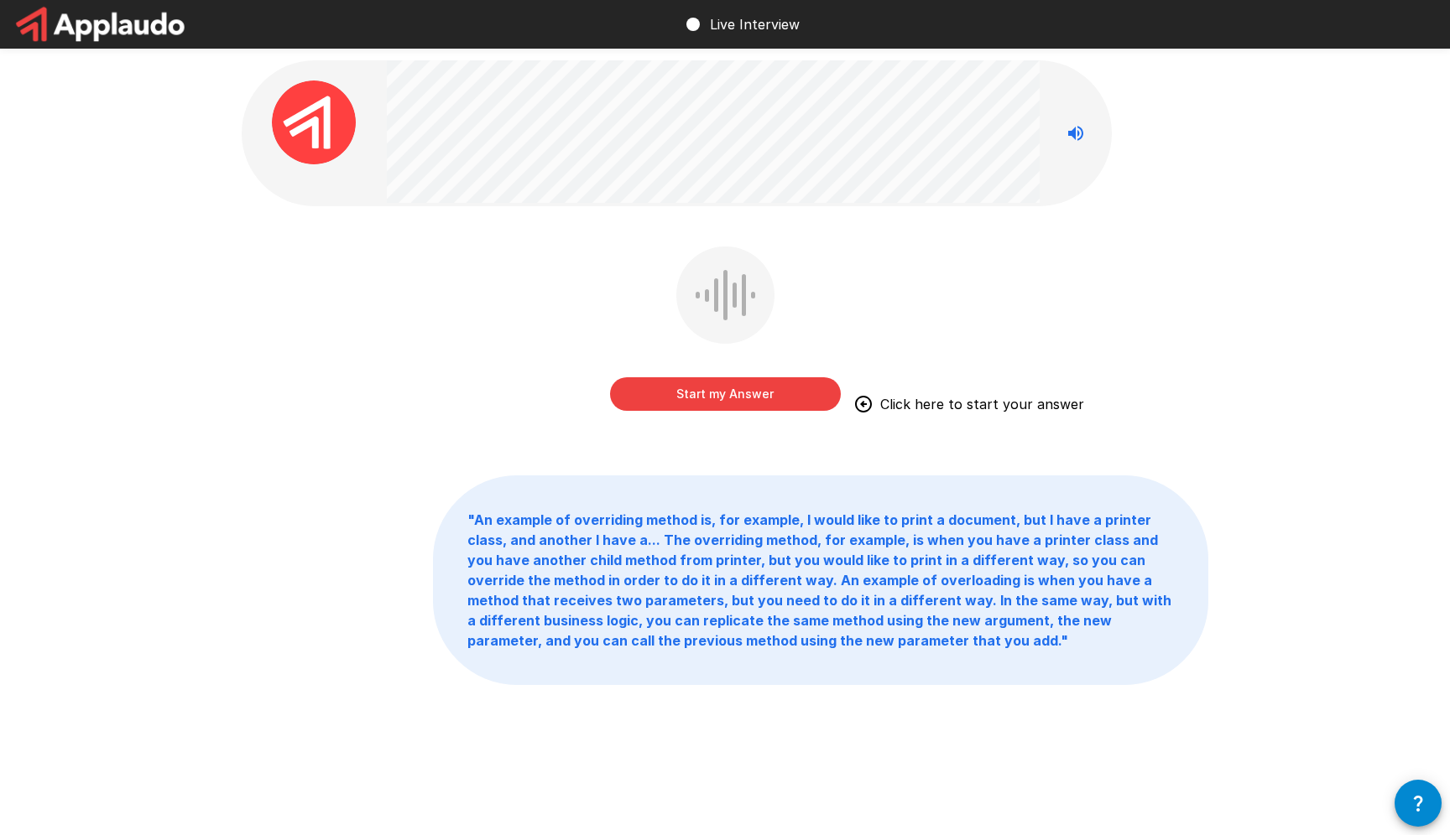
click at [748, 403] on button "Start my Answer" at bounding box center [725, 394] width 231 height 34
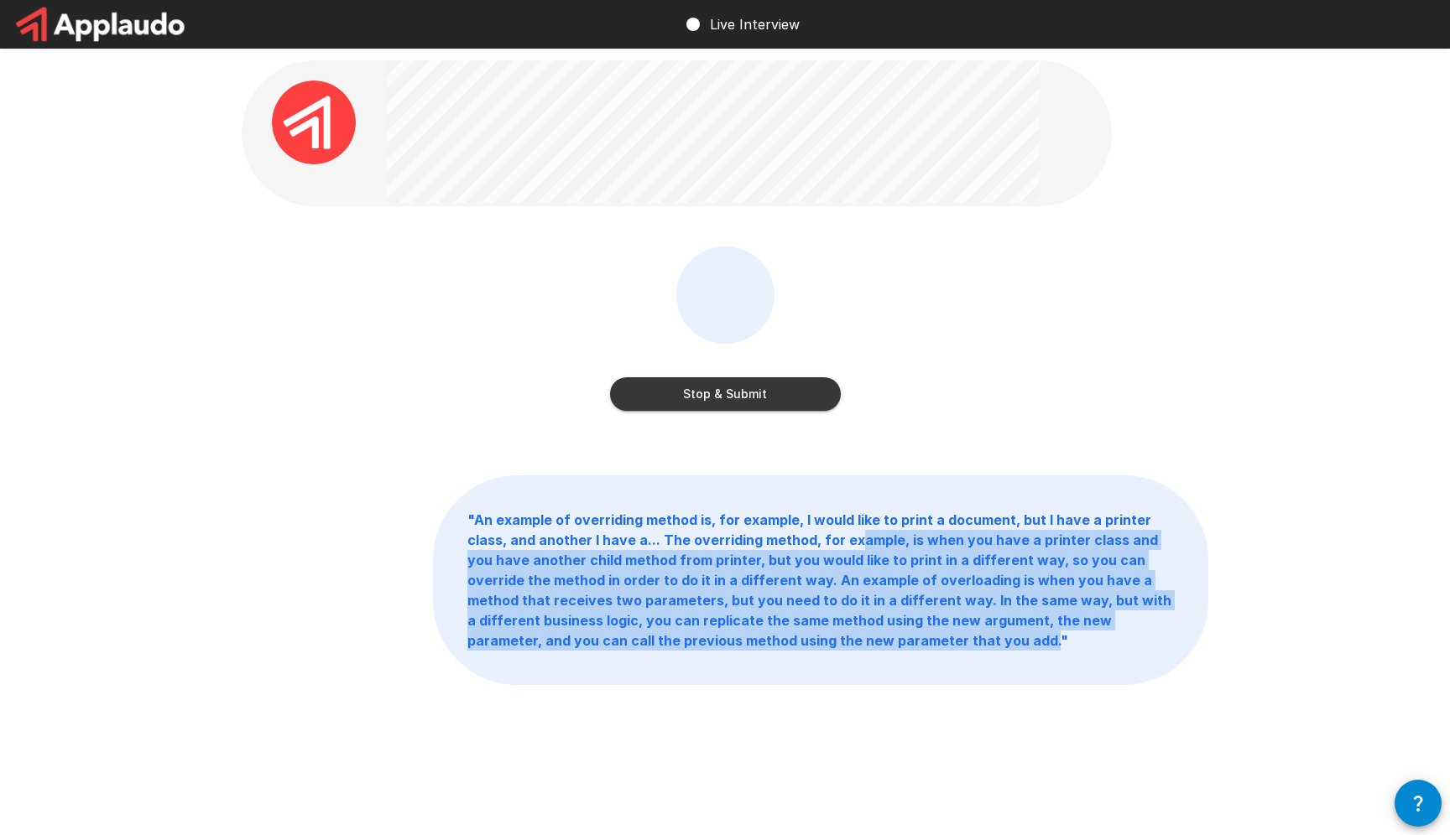
drag, startPoint x: 808, startPoint y: 544, endPoint x: 914, endPoint y: 652, distance: 151.3
click at [914, 651] on p "" An example of overriding method is, for example, I would like to print a docu…" at bounding box center [820, 580] width 773 height 208
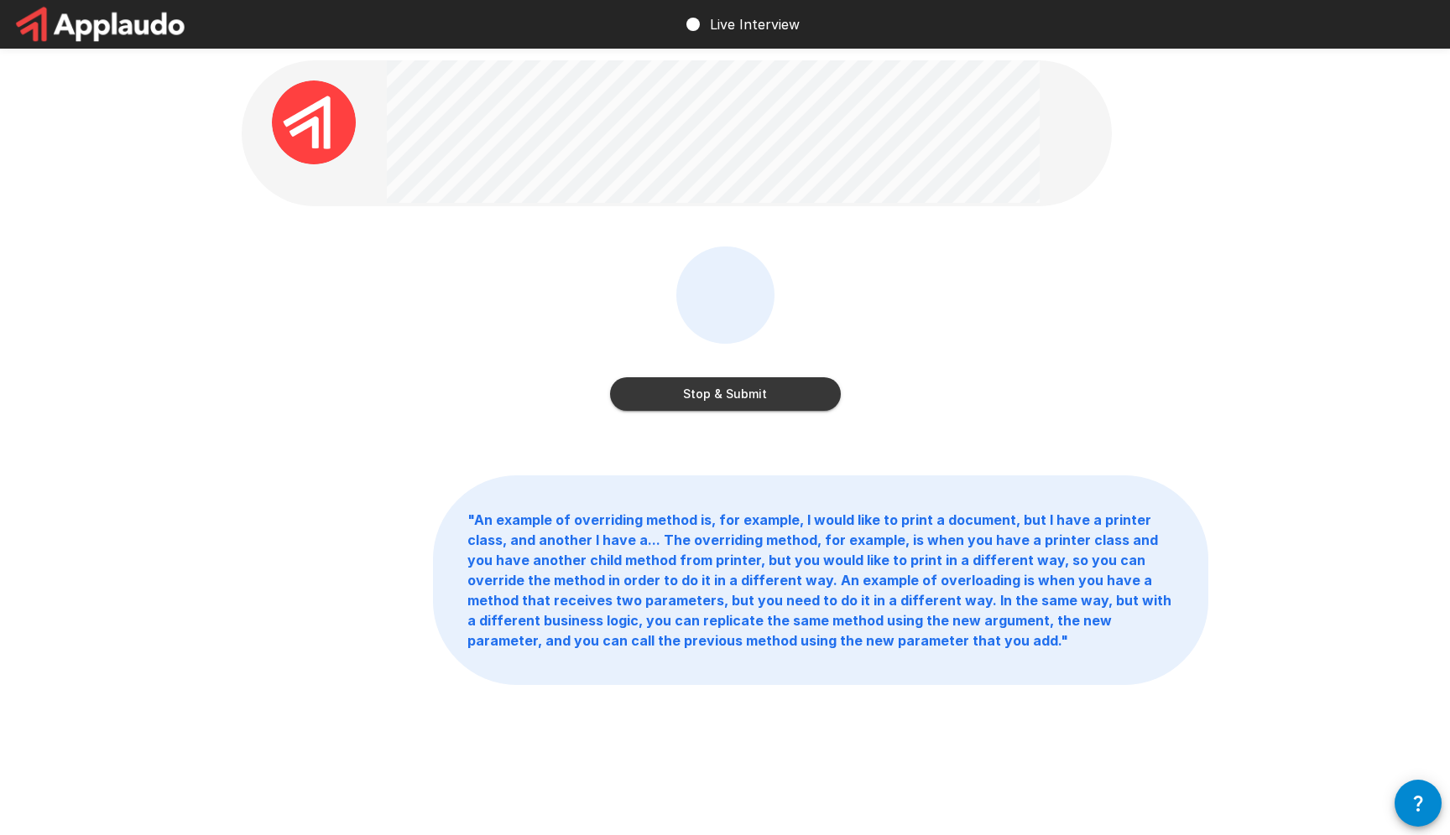
click at [914, 652] on p "" An example of overriding method is, for example, I would like to print a docu…" at bounding box center [820, 580] width 773 height 208
